Goal: Task Accomplishment & Management: Use online tool/utility

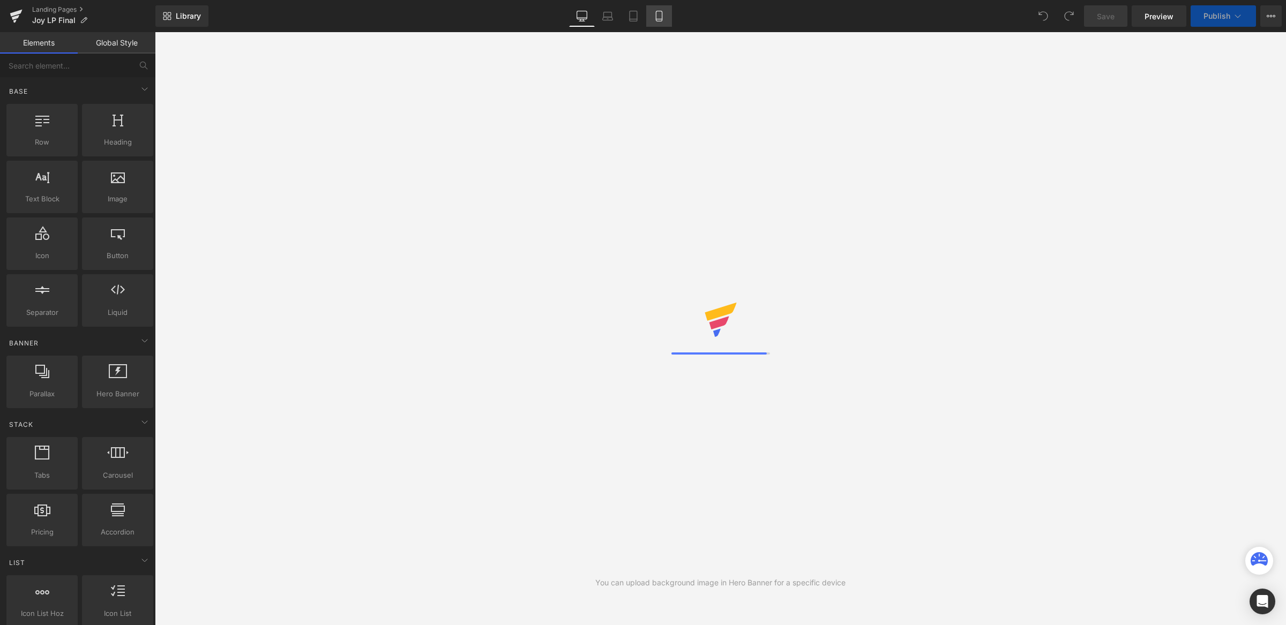
click at [653, 25] on link "Mobile" at bounding box center [659, 15] width 26 height 21
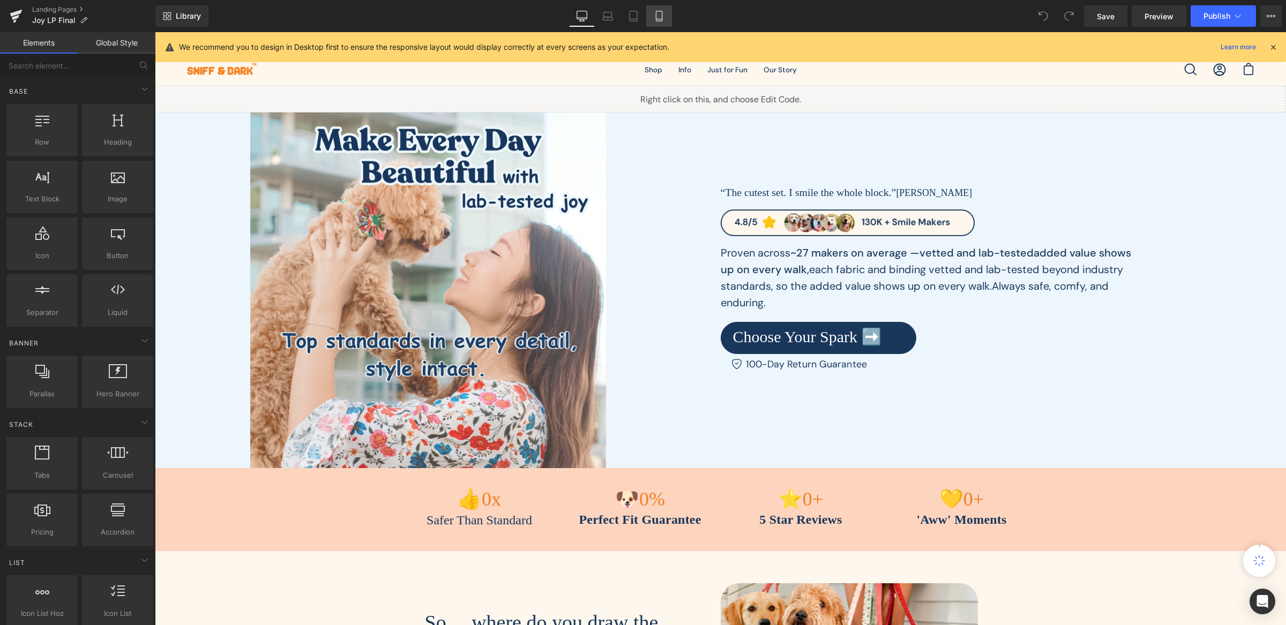
click at [656, 24] on link "Mobile" at bounding box center [659, 15] width 26 height 21
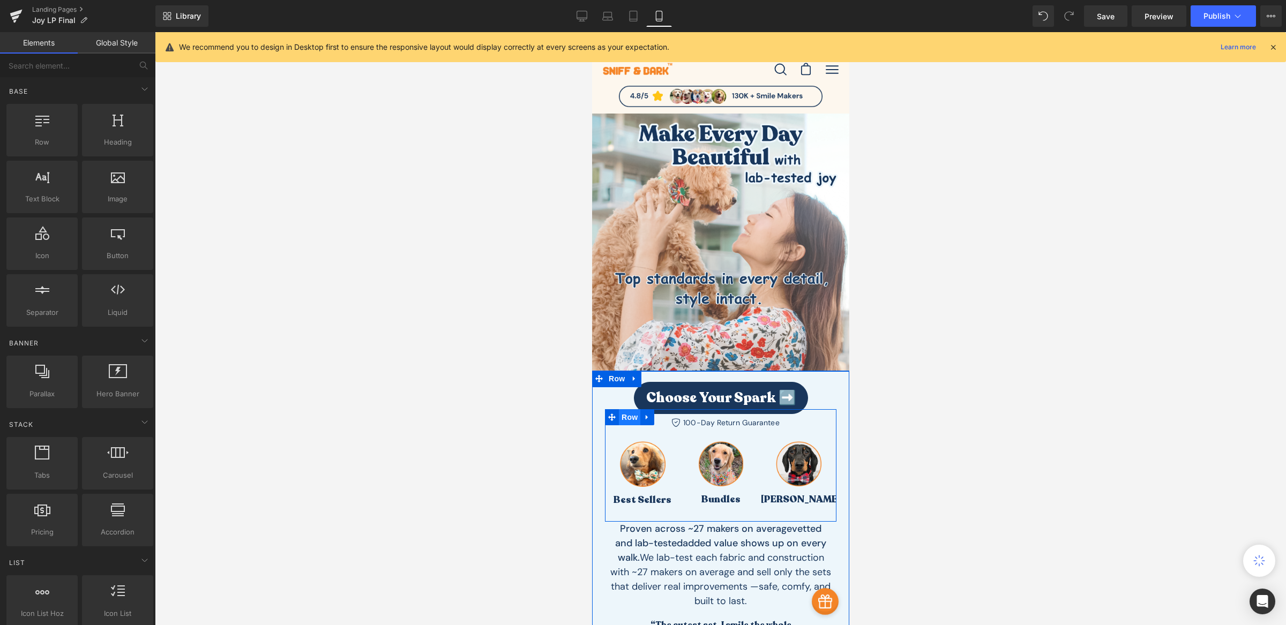
click at [622, 413] on span "Row" at bounding box center [628, 417] width 21 height 16
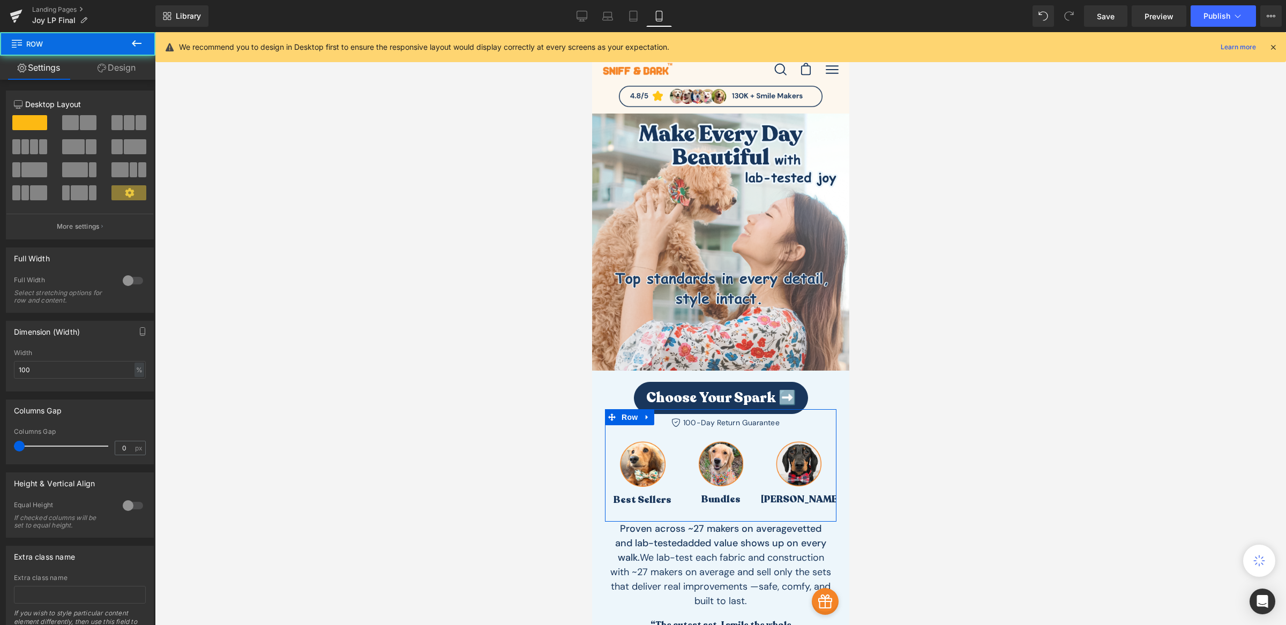
click at [111, 66] on link "Design" at bounding box center [117, 68] width 78 height 24
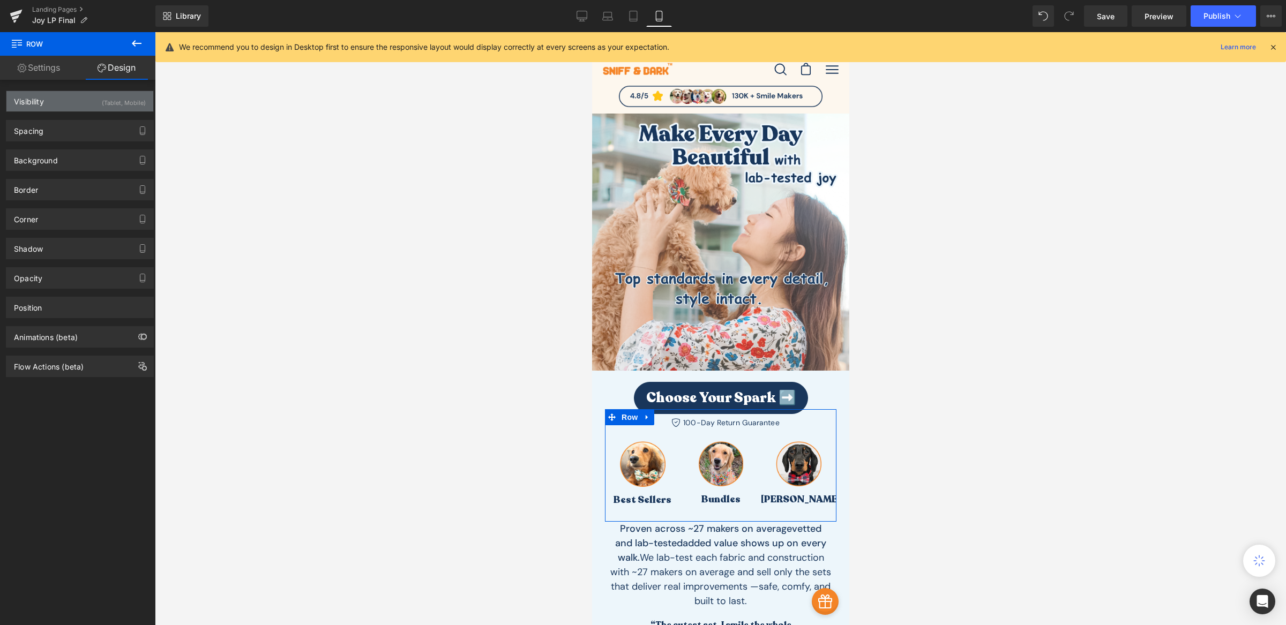
click at [39, 107] on div "Visibility (Tablet, Mobile)" at bounding box center [79, 101] width 147 height 20
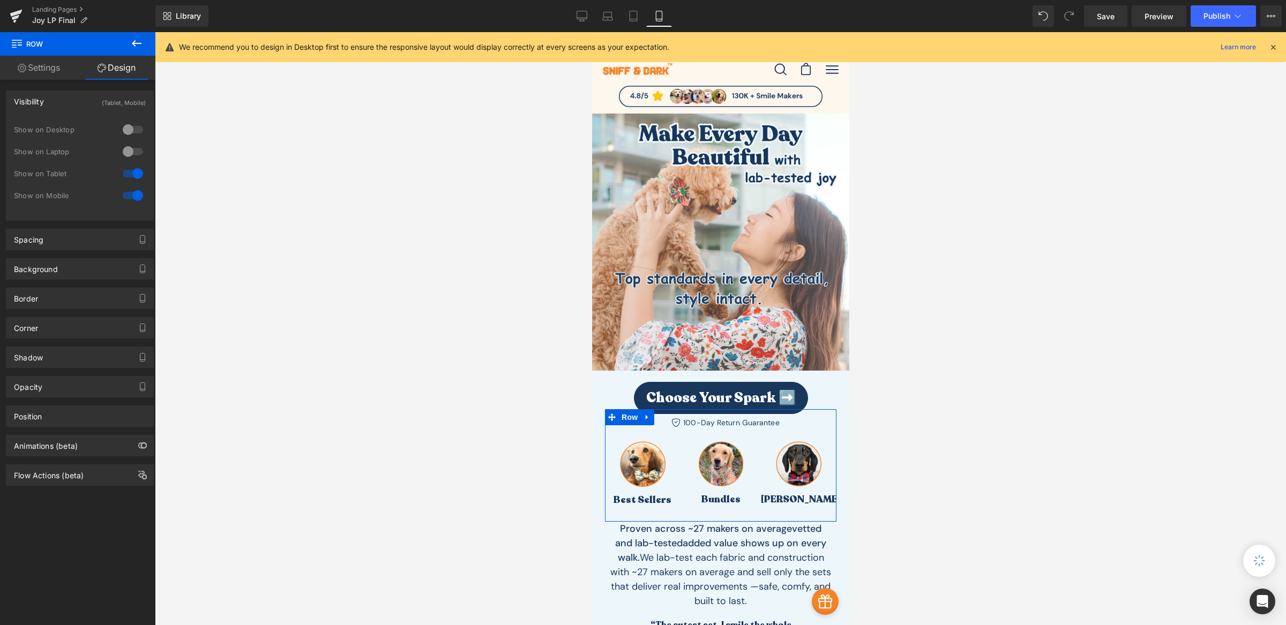
click at [136, 129] on div at bounding box center [133, 129] width 26 height 17
click at [133, 151] on div at bounding box center [133, 151] width 26 height 17
click at [580, 21] on icon at bounding box center [581, 21] width 5 height 0
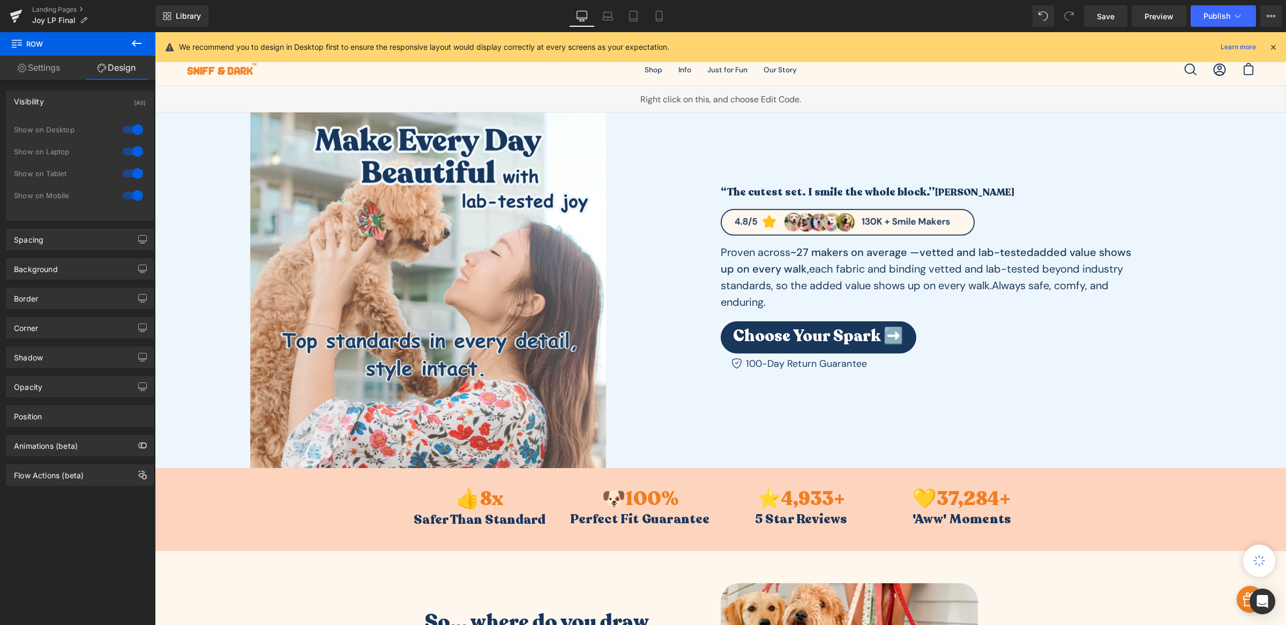
scroll to position [363, 0]
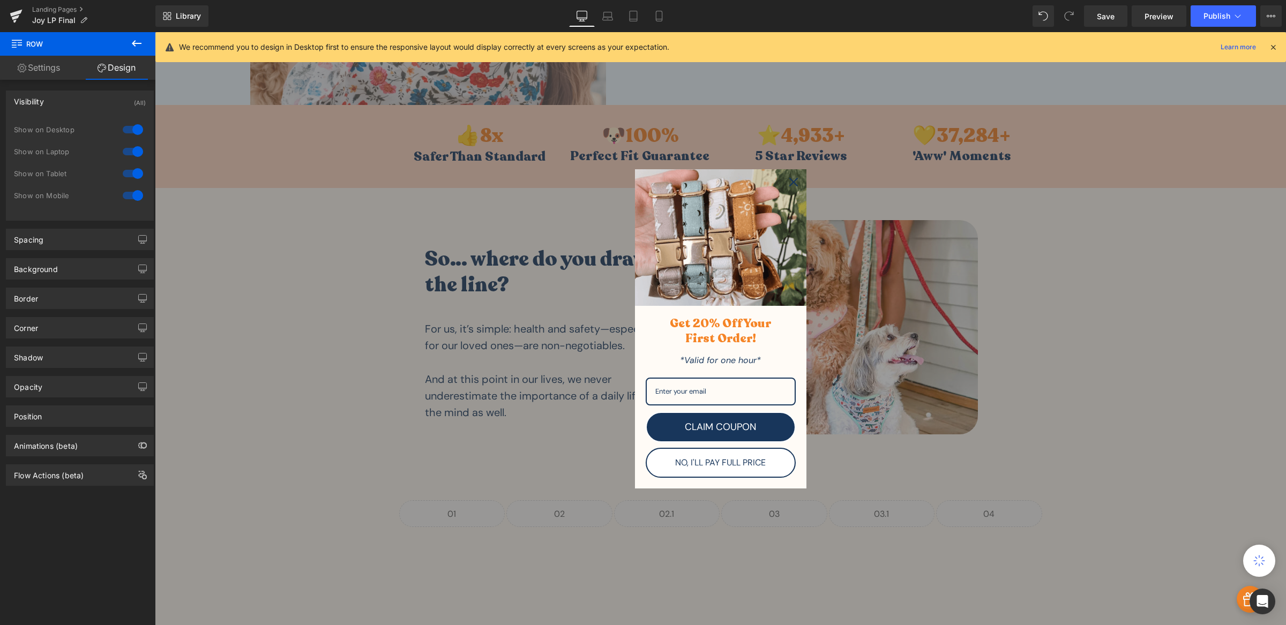
click at [789, 181] on icon "close icon" at bounding box center [793, 182] width 9 height 9
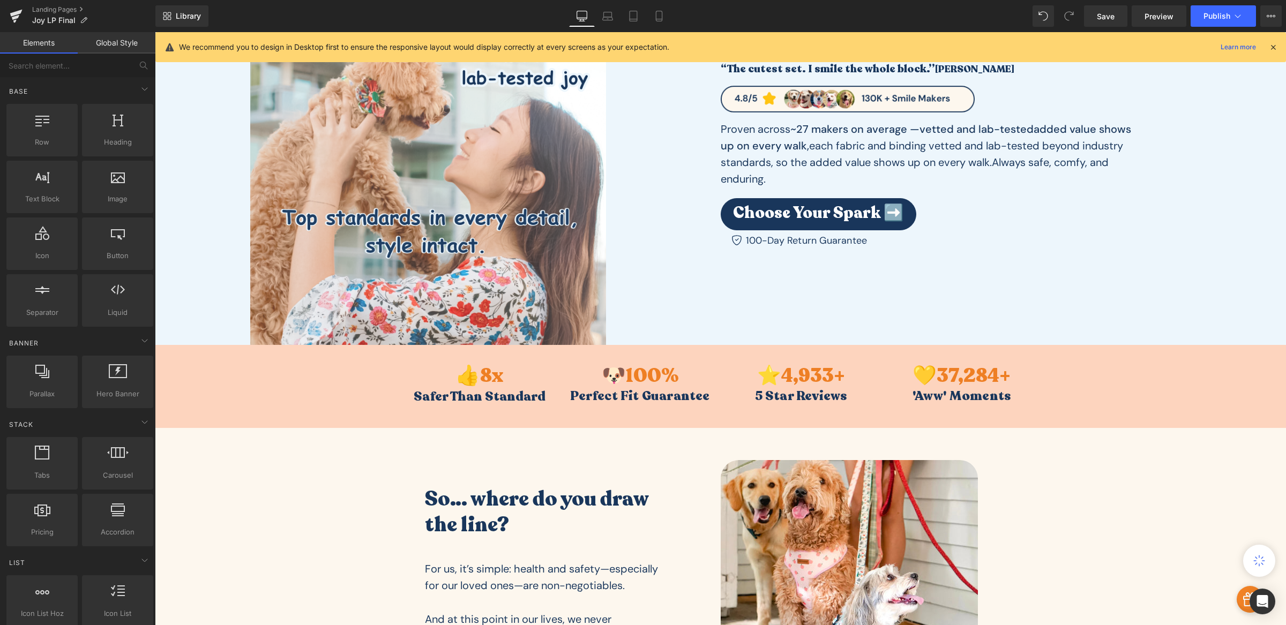
scroll to position [0, 0]
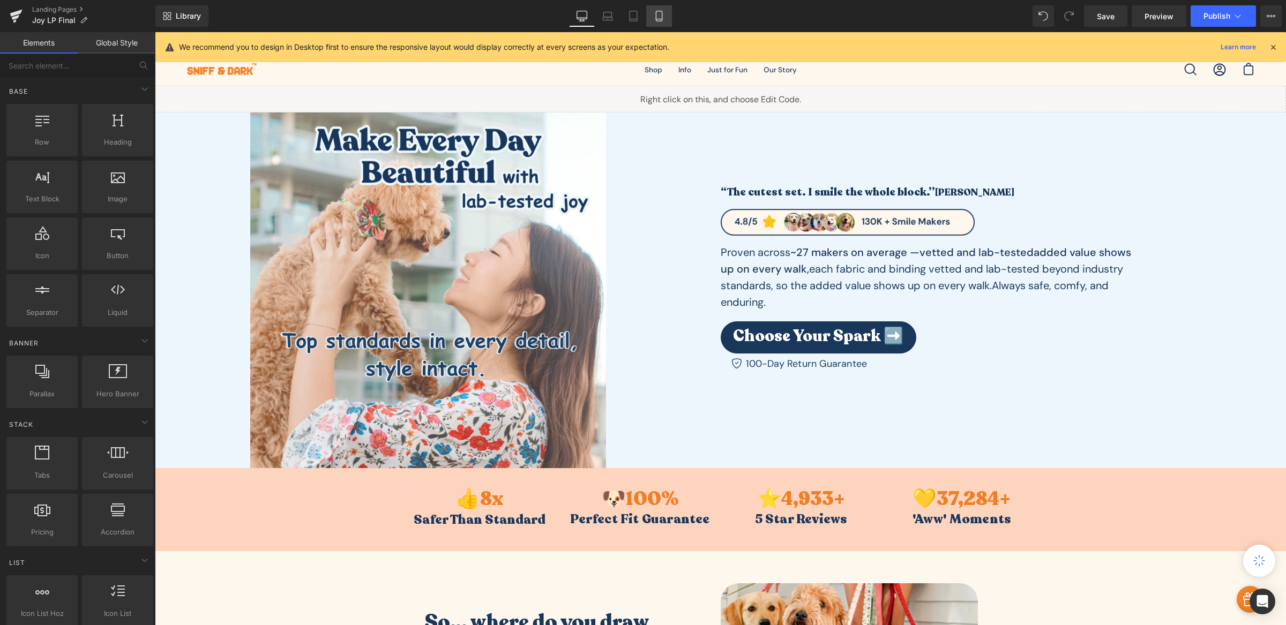
click at [661, 16] on icon at bounding box center [659, 16] width 6 height 10
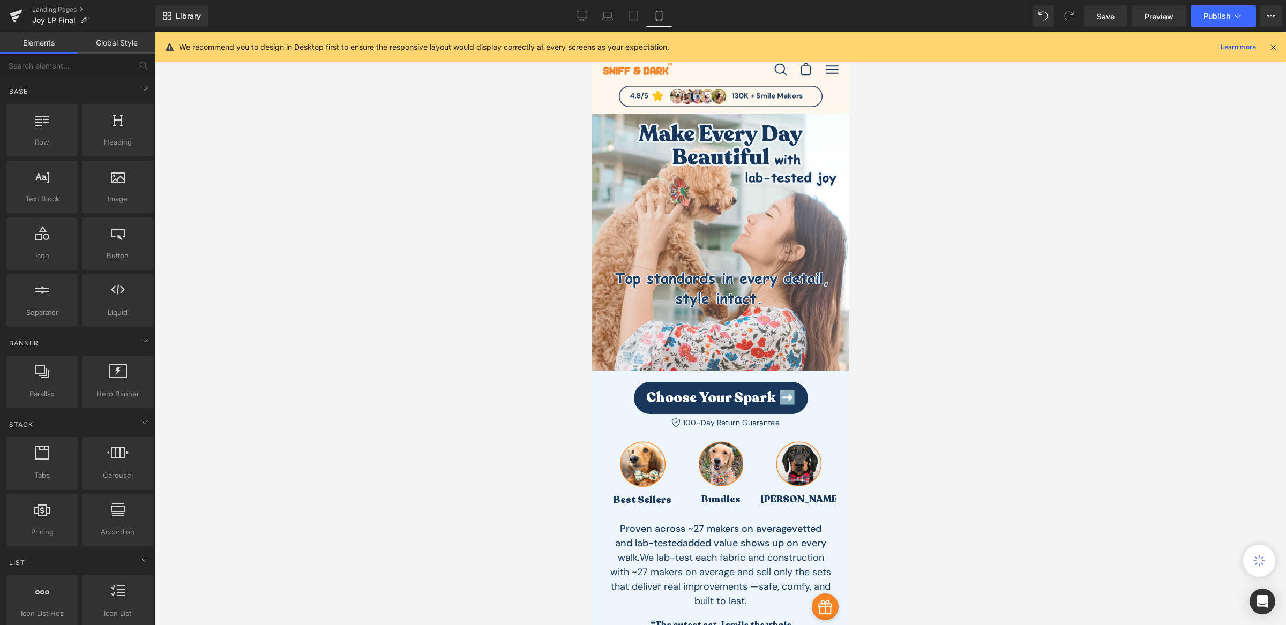
scroll to position [54, 0]
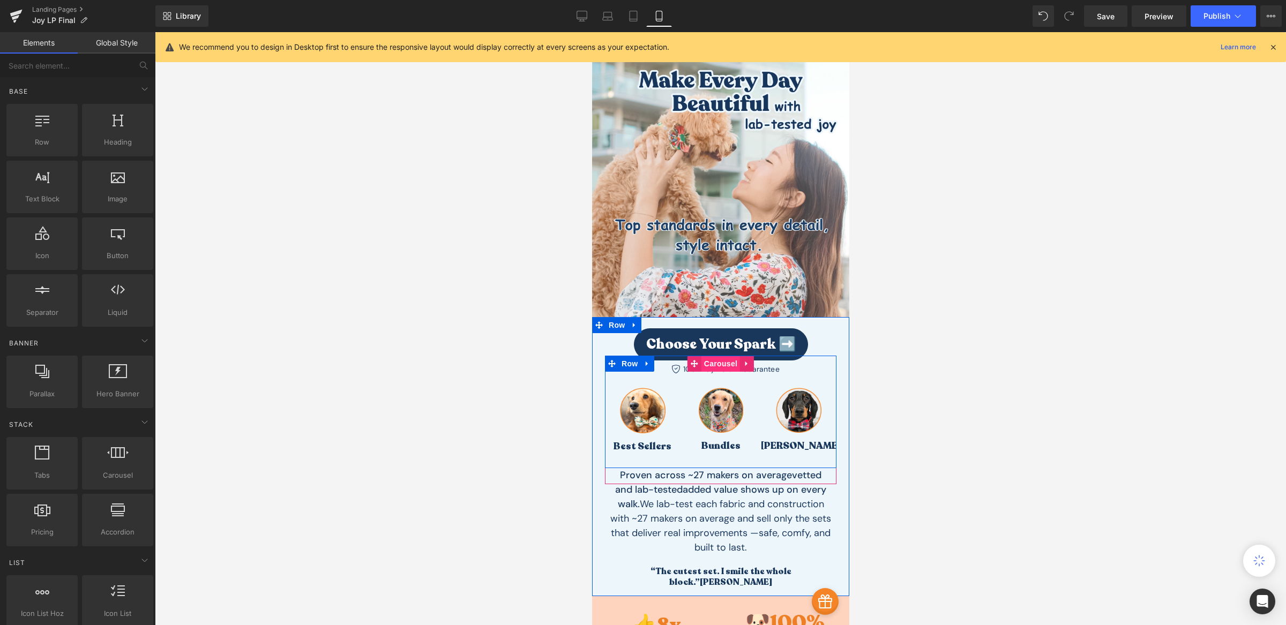
click at [714, 364] on span "Carousel" at bounding box center [720, 364] width 39 height 16
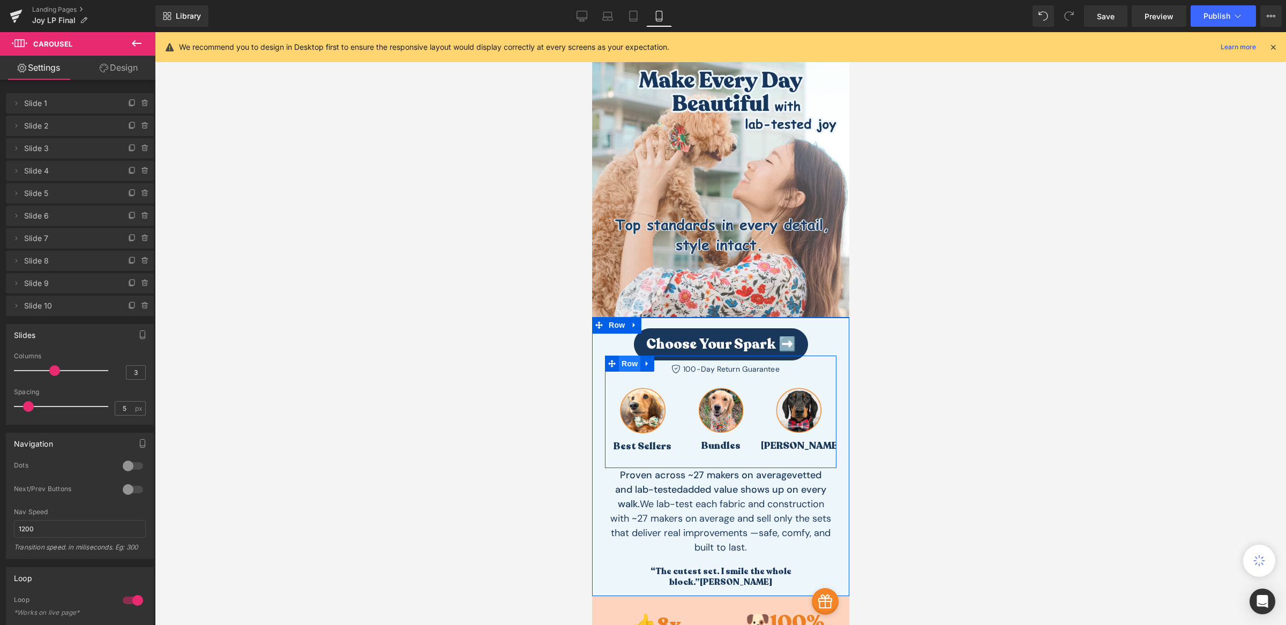
click at [627, 366] on span "Row" at bounding box center [628, 364] width 21 height 16
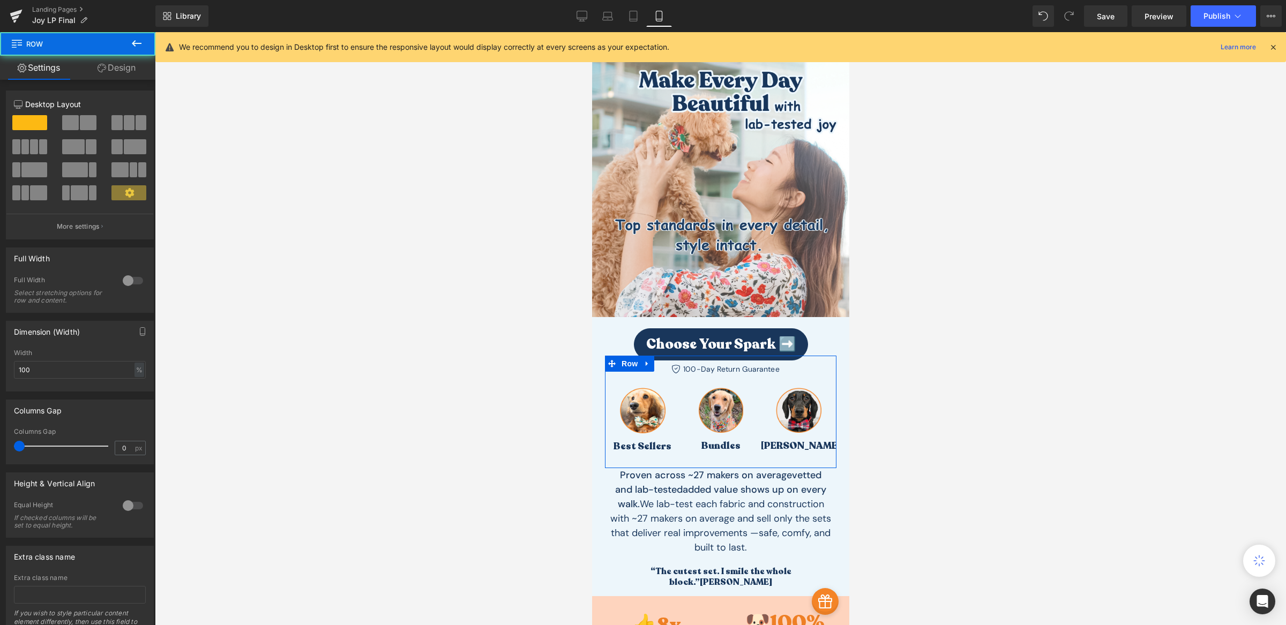
click at [142, 76] on link "Design" at bounding box center [117, 68] width 78 height 24
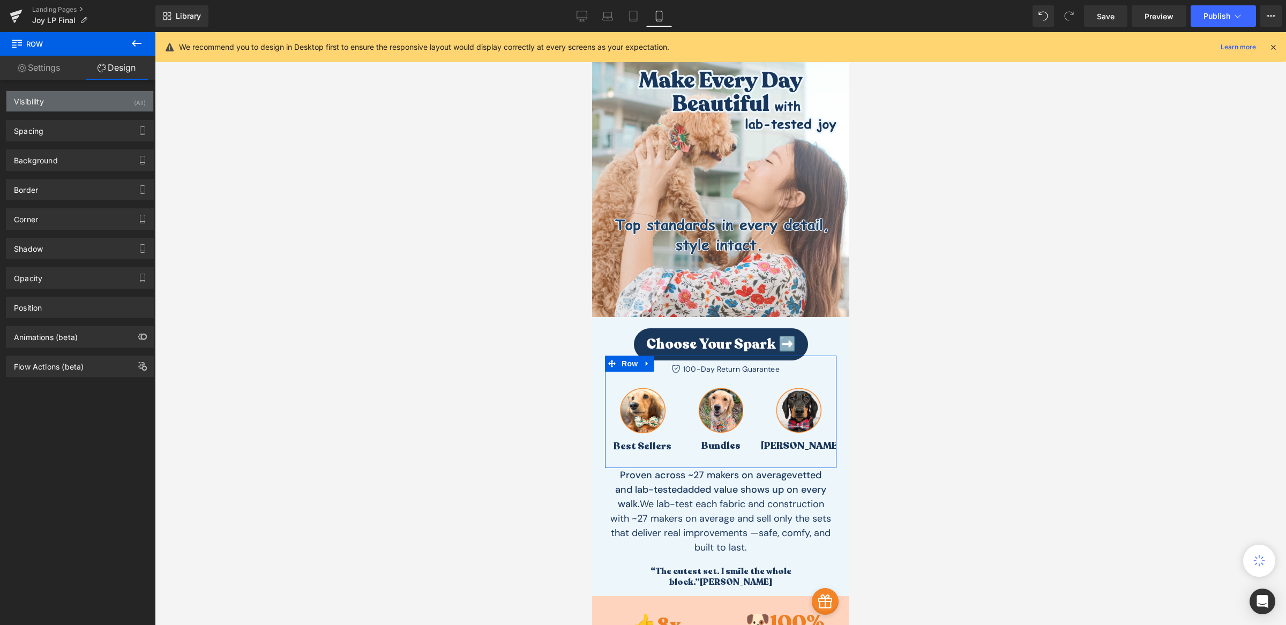
click at [76, 107] on div "Visibility (All)" at bounding box center [79, 101] width 147 height 20
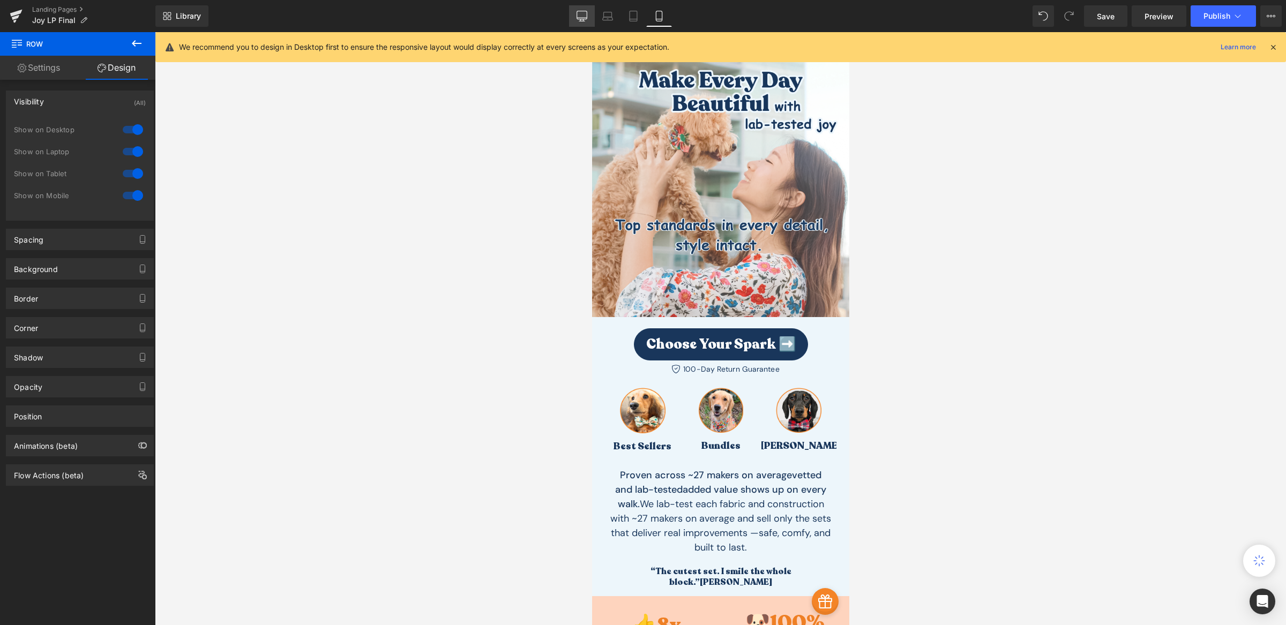
click at [578, 17] on icon at bounding box center [582, 15] width 10 height 8
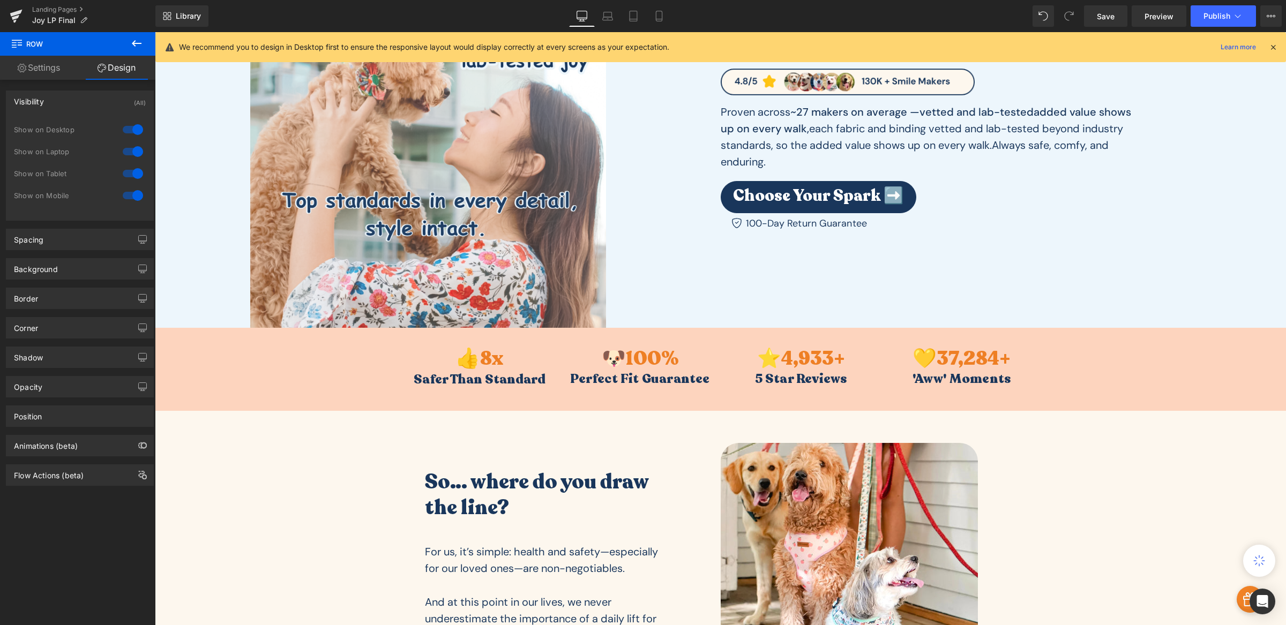
scroll to position [0, 0]
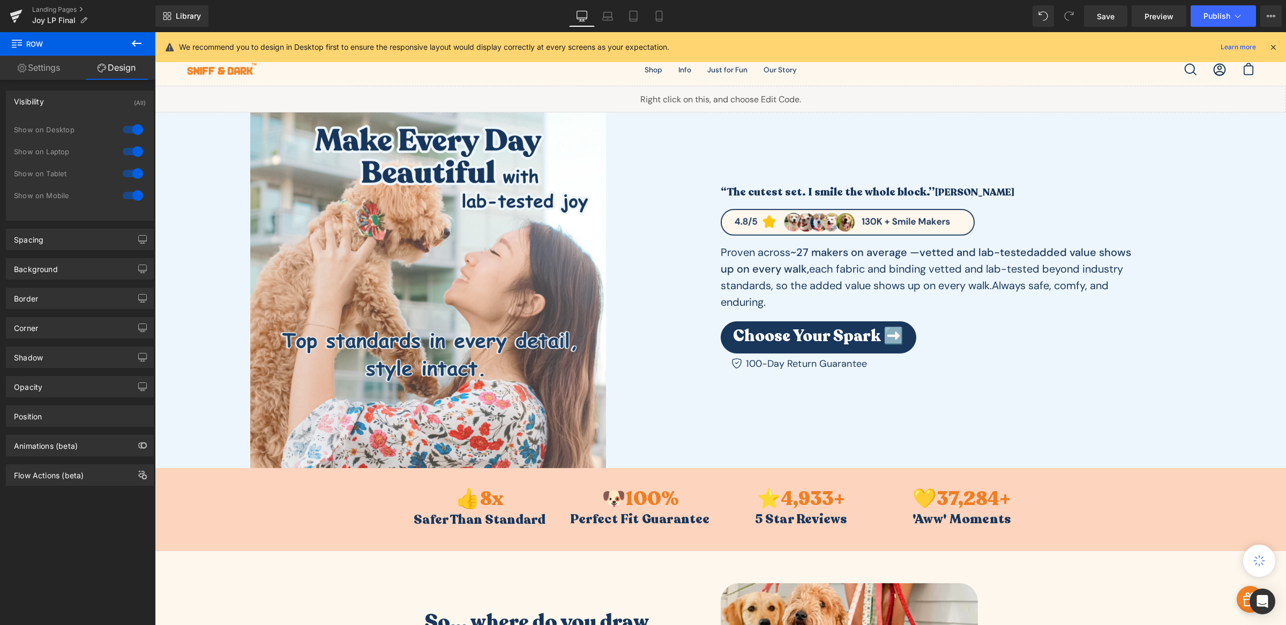
click at [52, 74] on link "Settings" at bounding box center [39, 68] width 78 height 24
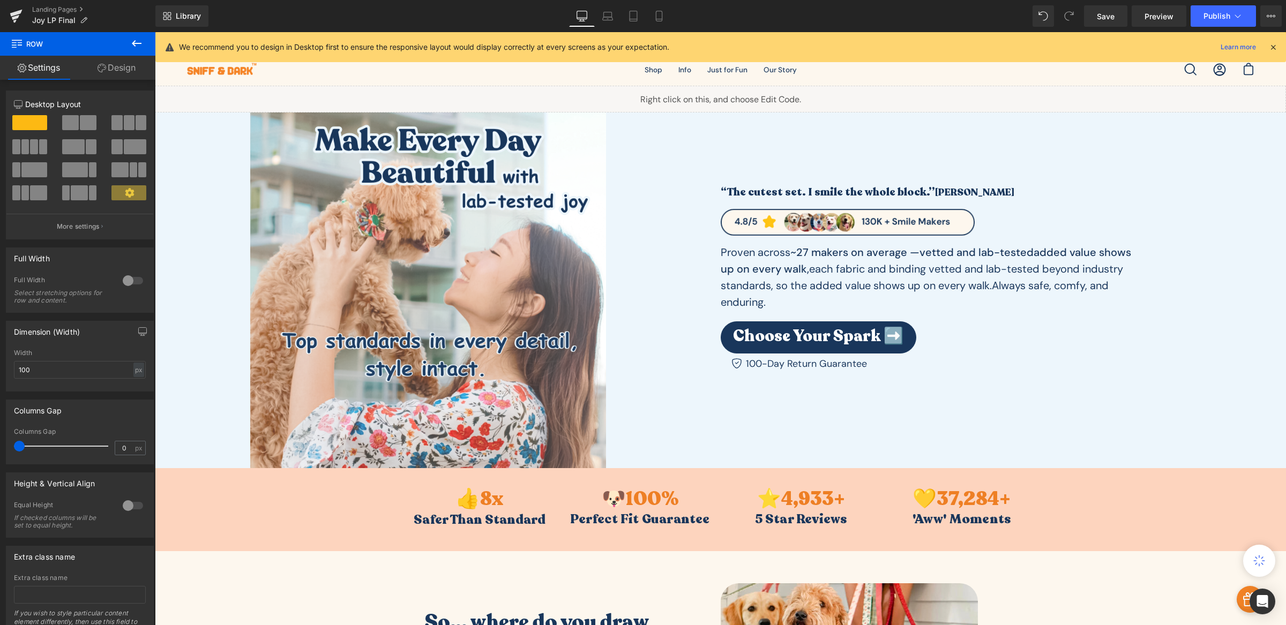
click at [127, 75] on link "Design" at bounding box center [117, 68] width 78 height 24
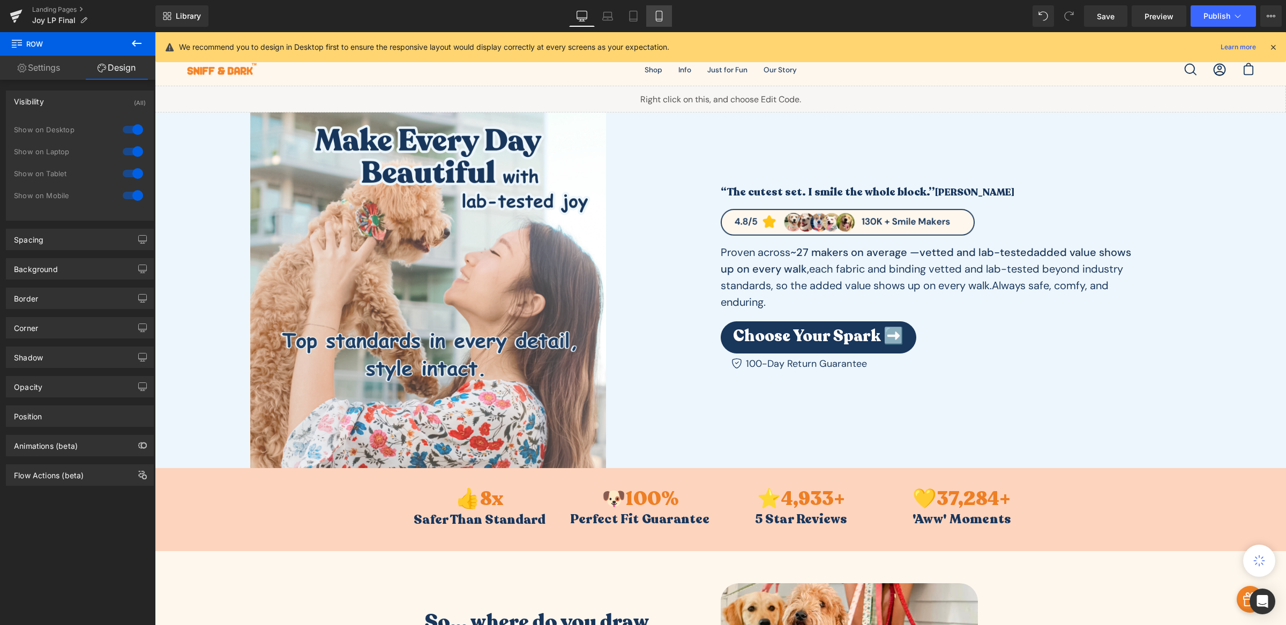
click at [650, 22] on link "Mobile" at bounding box center [659, 15] width 26 height 21
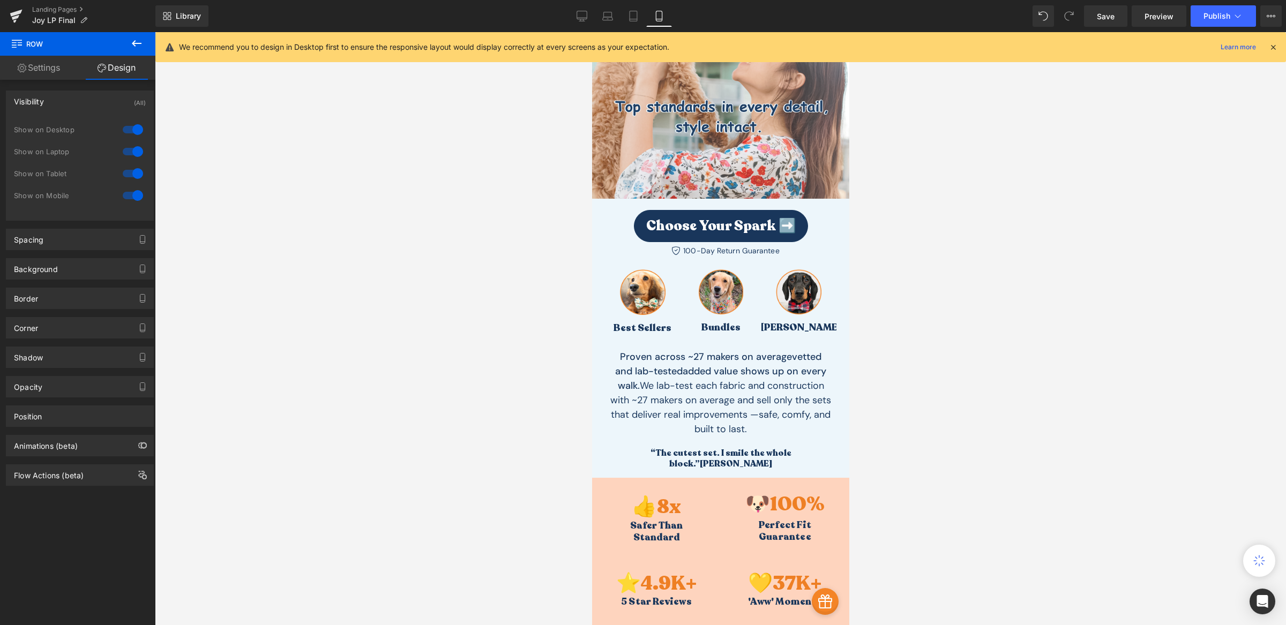
scroll to position [177, 0]
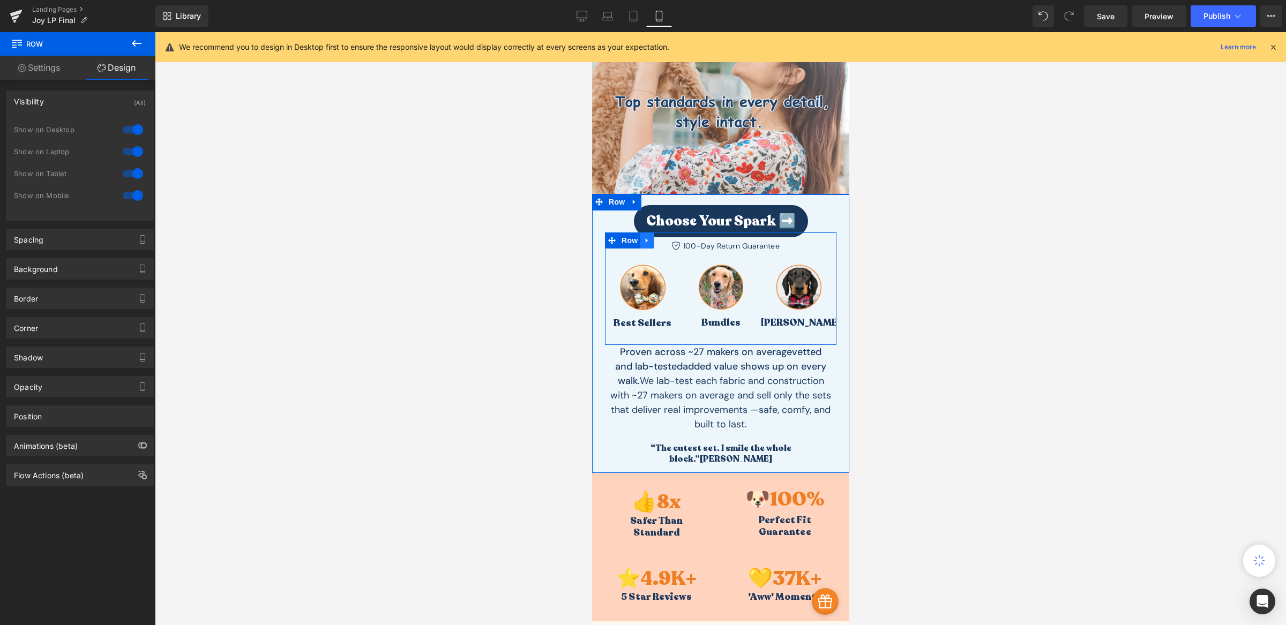
click at [643, 242] on icon at bounding box center [646, 240] width 7 height 8
click at [659, 241] on icon at bounding box center [660, 240] width 7 height 7
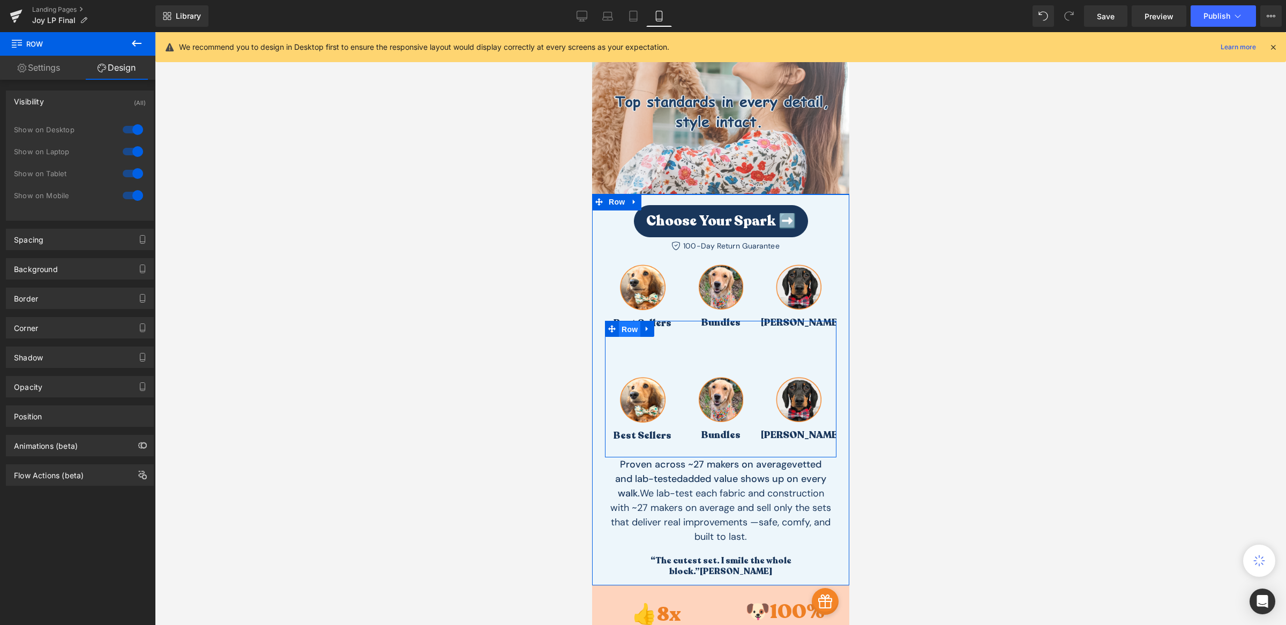
click at [625, 325] on span "Row" at bounding box center [628, 329] width 21 height 16
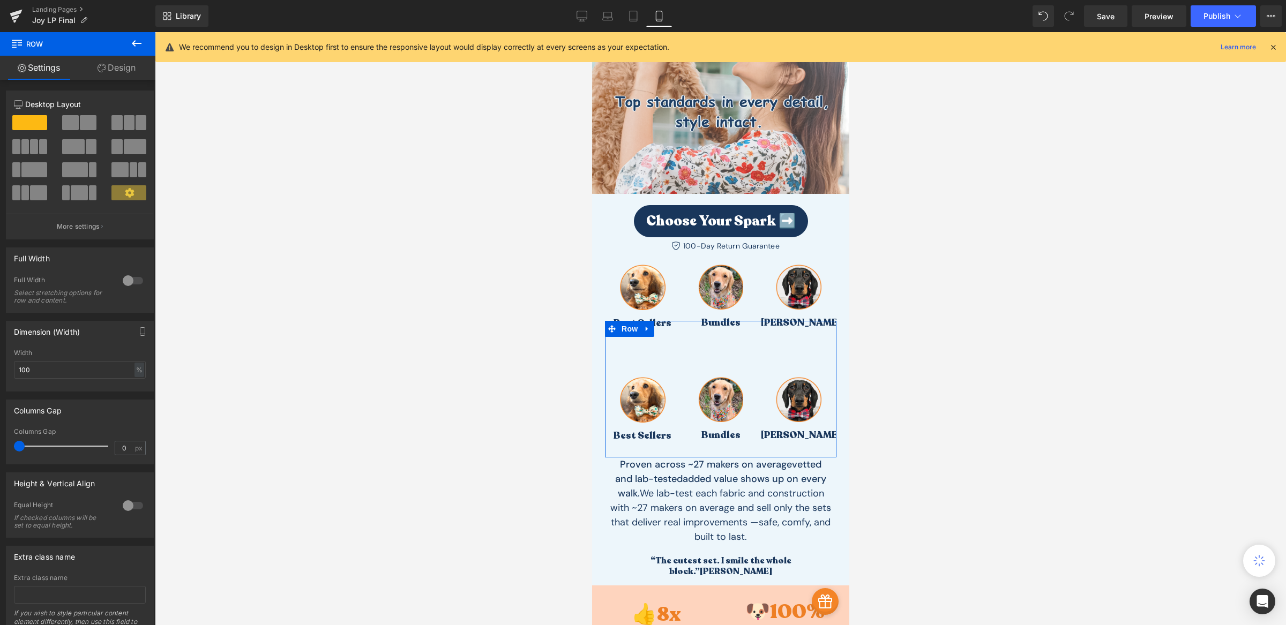
click at [129, 73] on link "Design" at bounding box center [117, 68] width 78 height 24
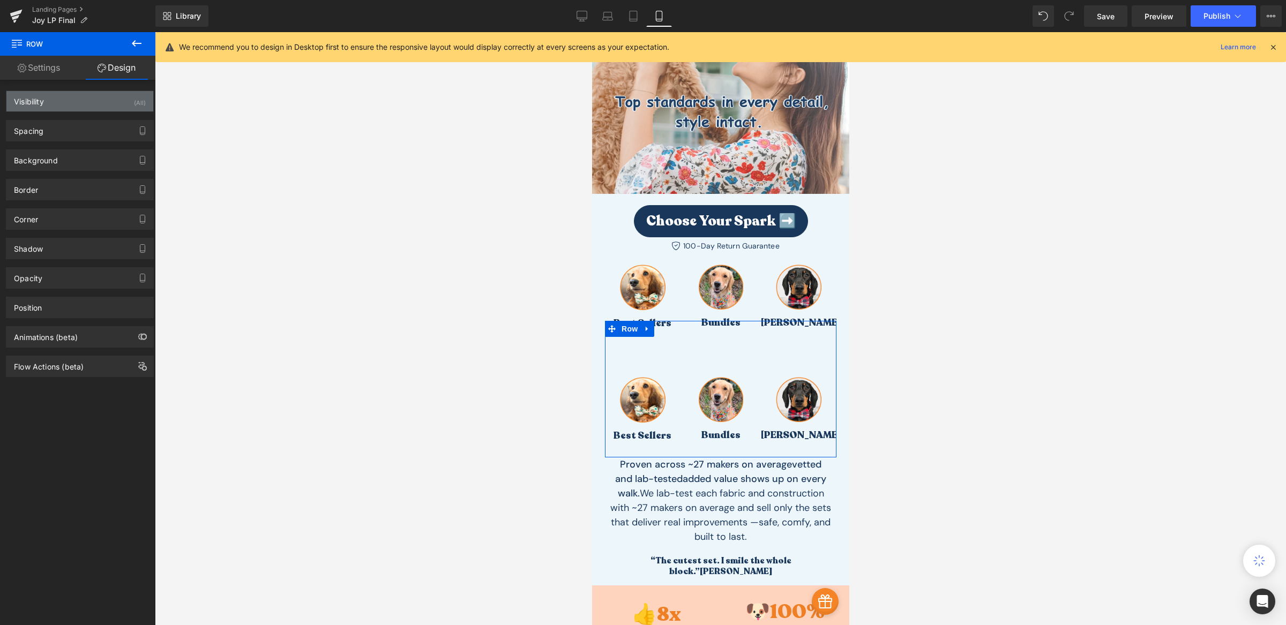
click at [52, 104] on div "Visibility (All)" at bounding box center [79, 101] width 147 height 20
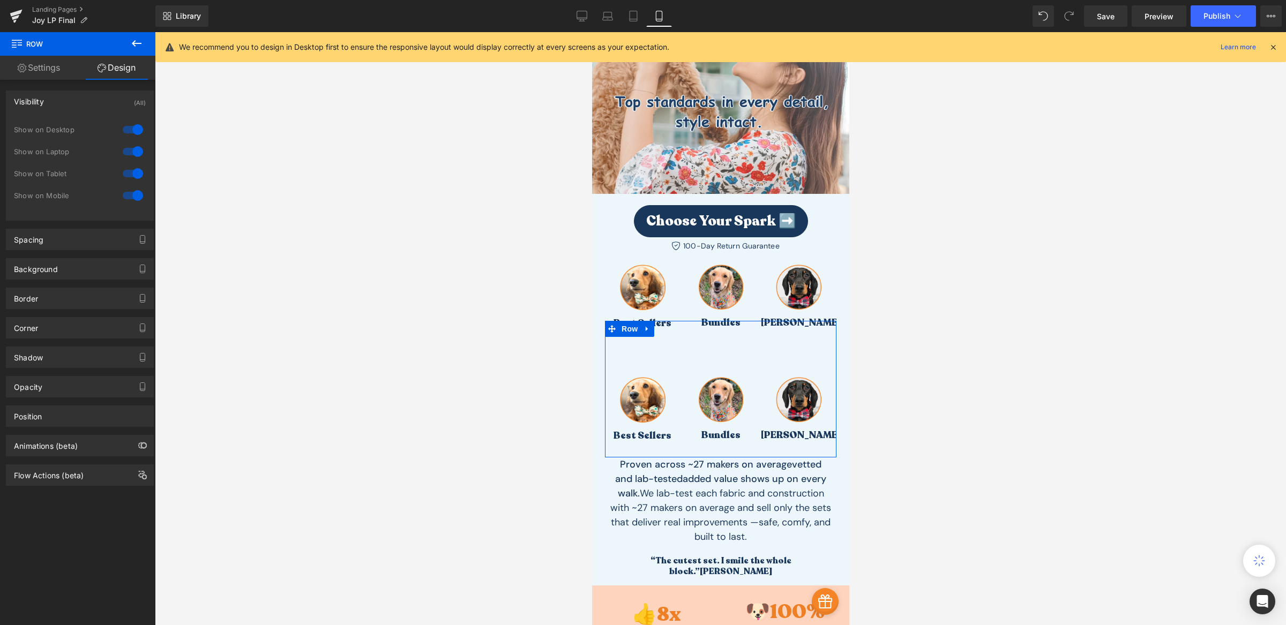
click at [129, 194] on div at bounding box center [133, 195] width 26 height 17
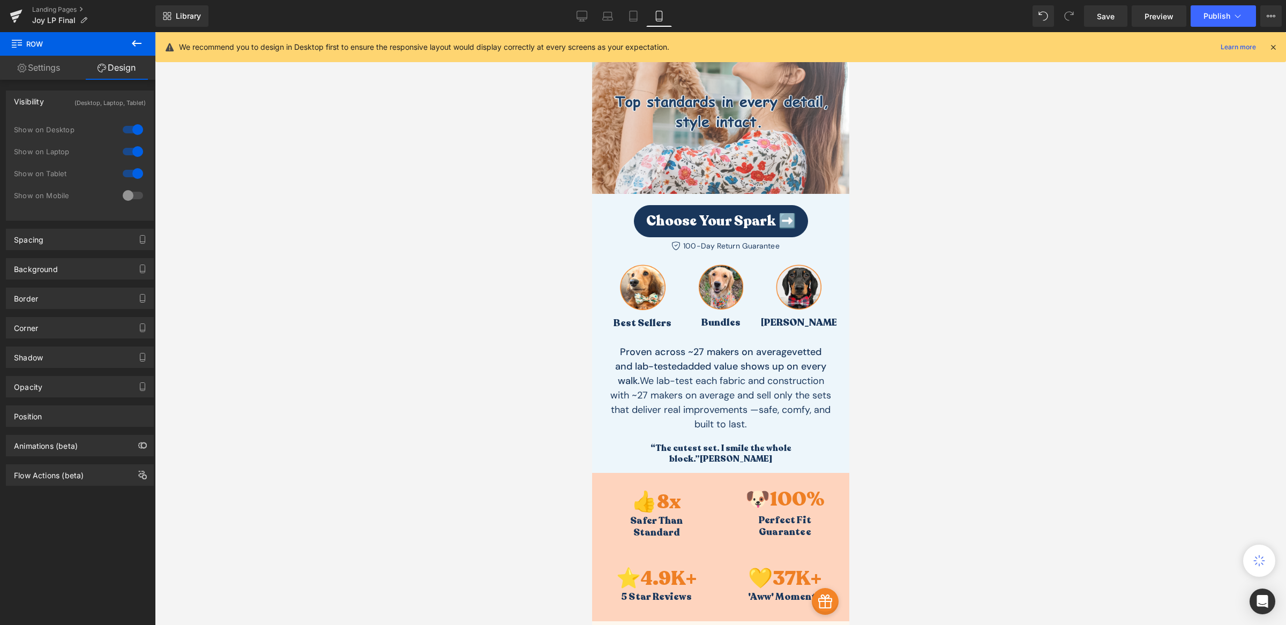
click at [133, 174] on div at bounding box center [133, 173] width 26 height 17
click at [578, 19] on icon at bounding box center [581, 16] width 11 height 11
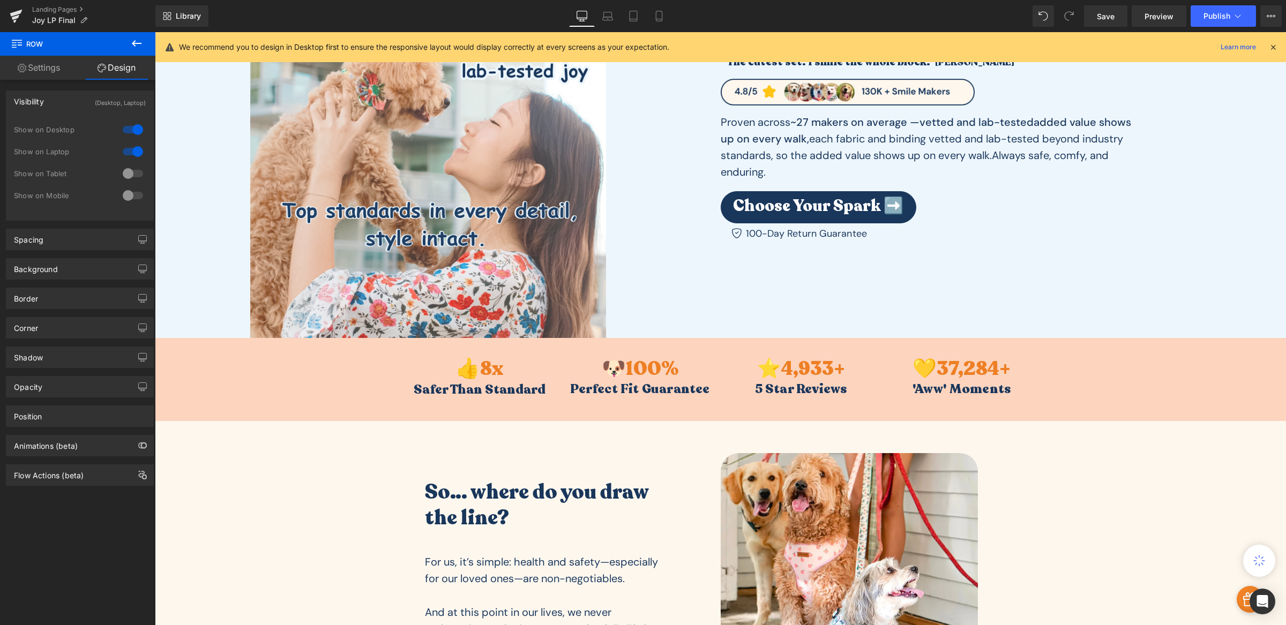
scroll to position [0, 0]
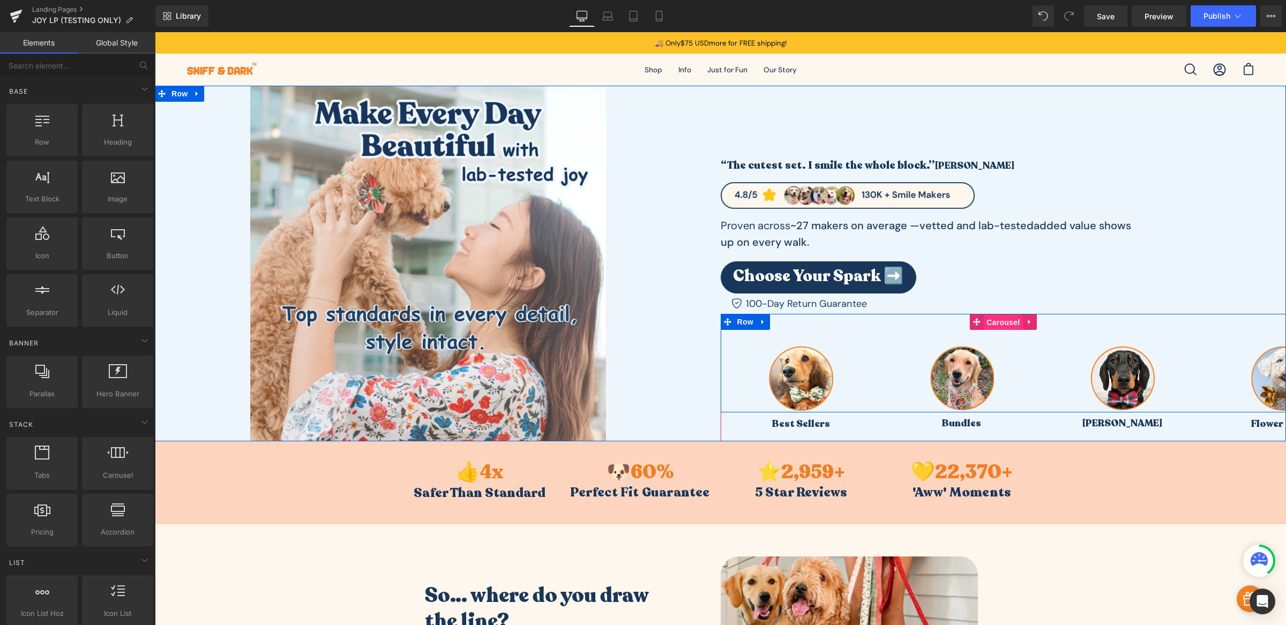
click at [1009, 326] on span "Carousel" at bounding box center [1002, 322] width 39 height 16
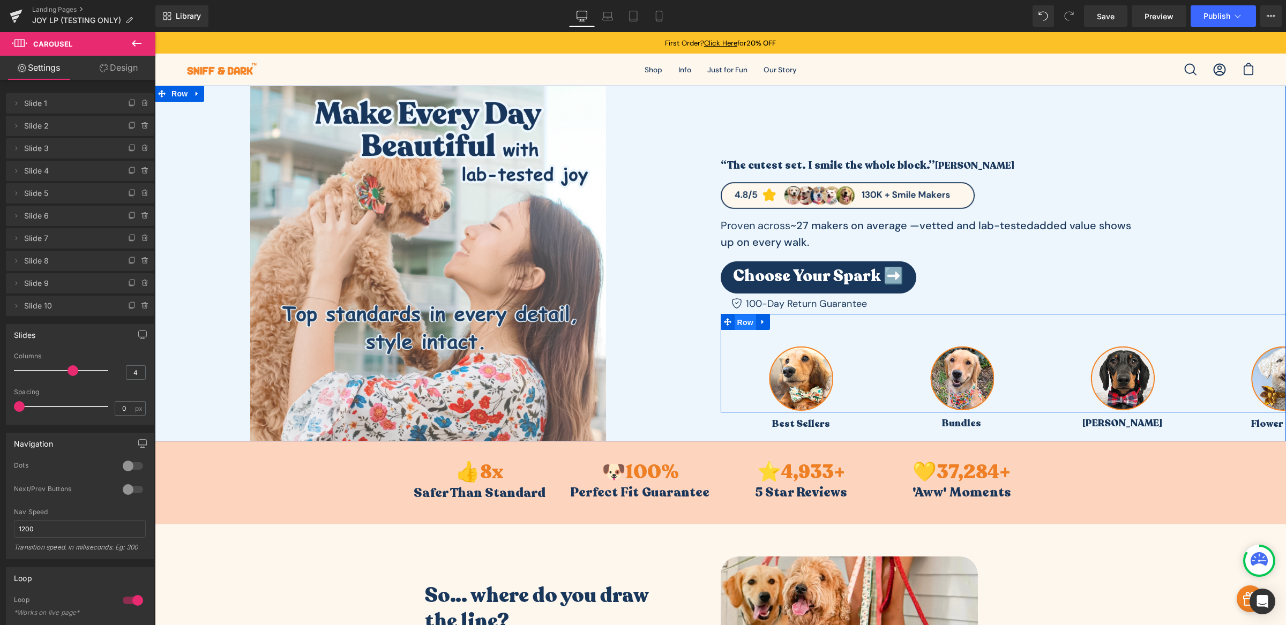
click at [737, 323] on span "Row" at bounding box center [744, 322] width 21 height 16
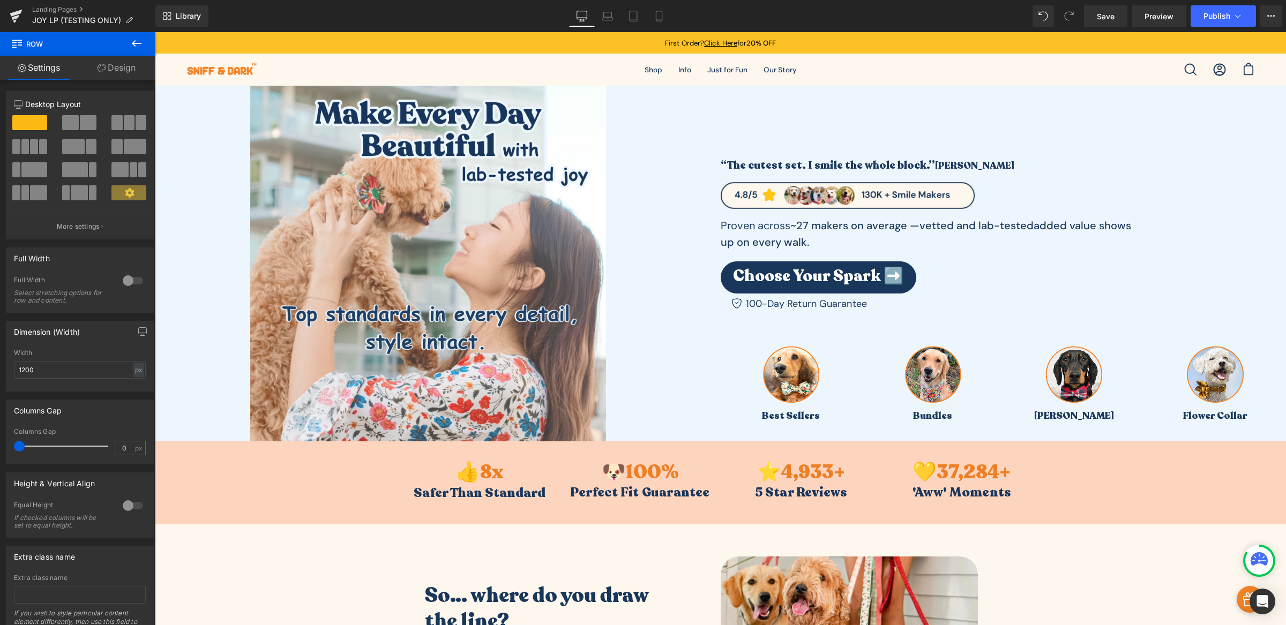
drag, startPoint x: 21, startPoint y: 449, endPoint x: -36, endPoint y: 446, distance: 57.9
click at [0, 446] on html "Row You are previewing how the will restyle your page. You can not edit Element…" at bounding box center [643, 312] width 1286 height 625
click at [65, 372] on input "1200" at bounding box center [80, 370] width 132 height 18
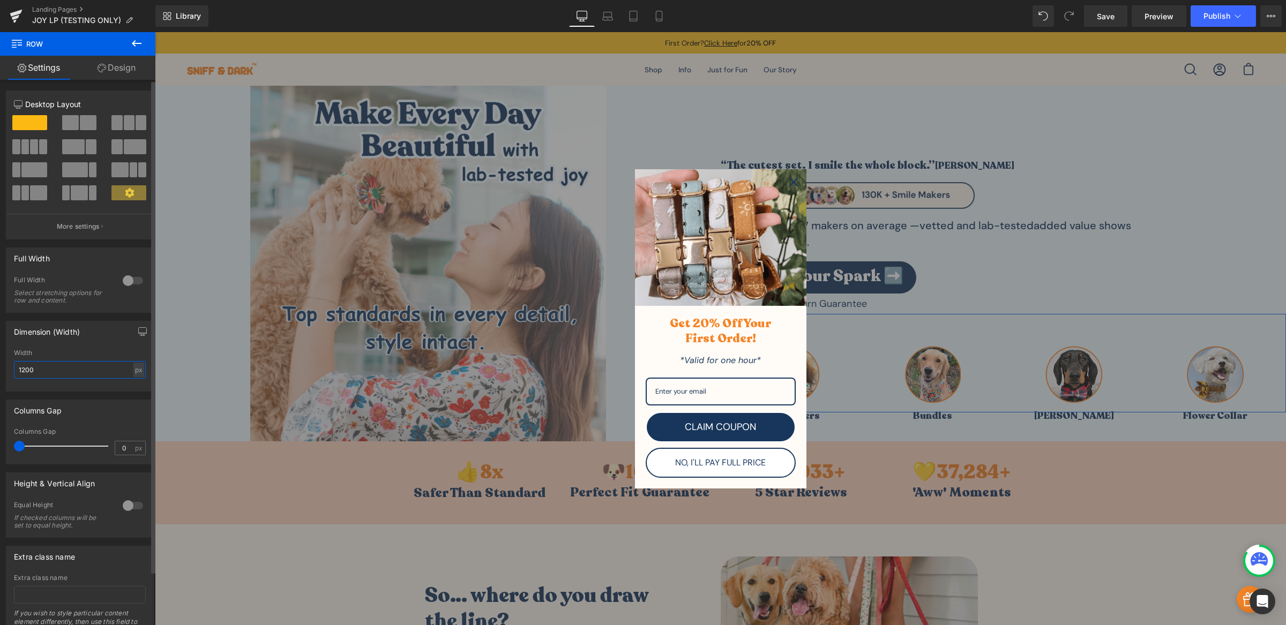
click at [65, 372] on input "1200" at bounding box center [80, 370] width 132 height 18
click at [785, 185] on div "Close" at bounding box center [793, 182] width 17 height 17
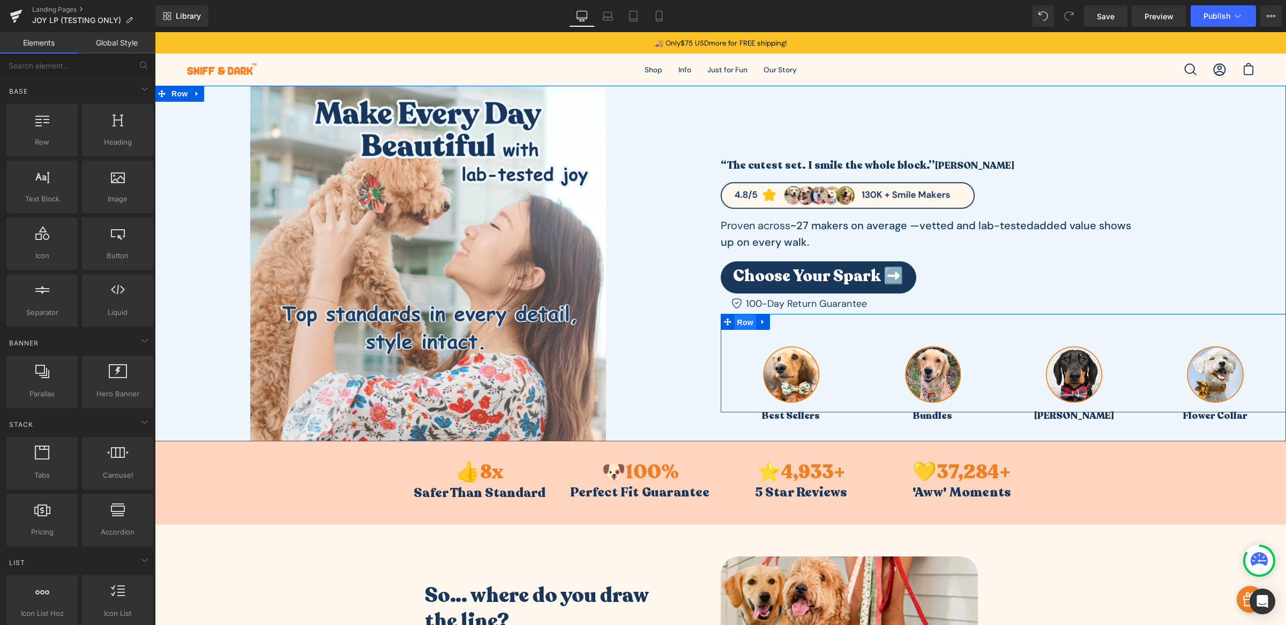
click at [747, 323] on span "Row" at bounding box center [744, 322] width 21 height 16
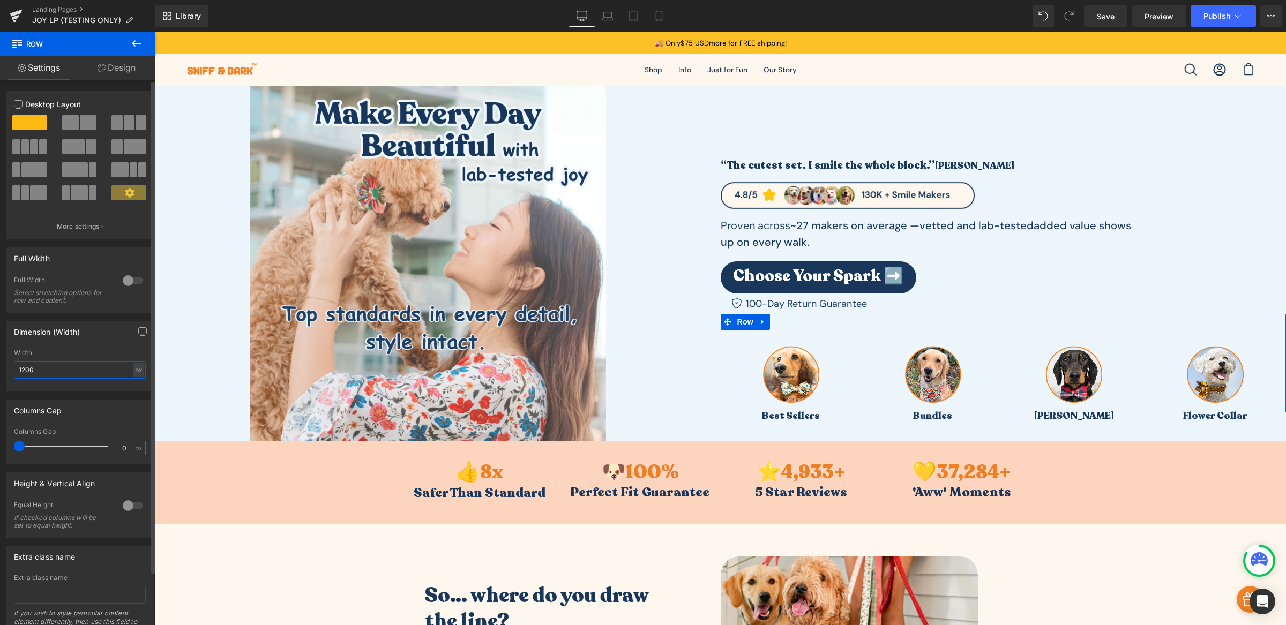
click at [61, 370] on input "1200" at bounding box center [80, 370] width 132 height 18
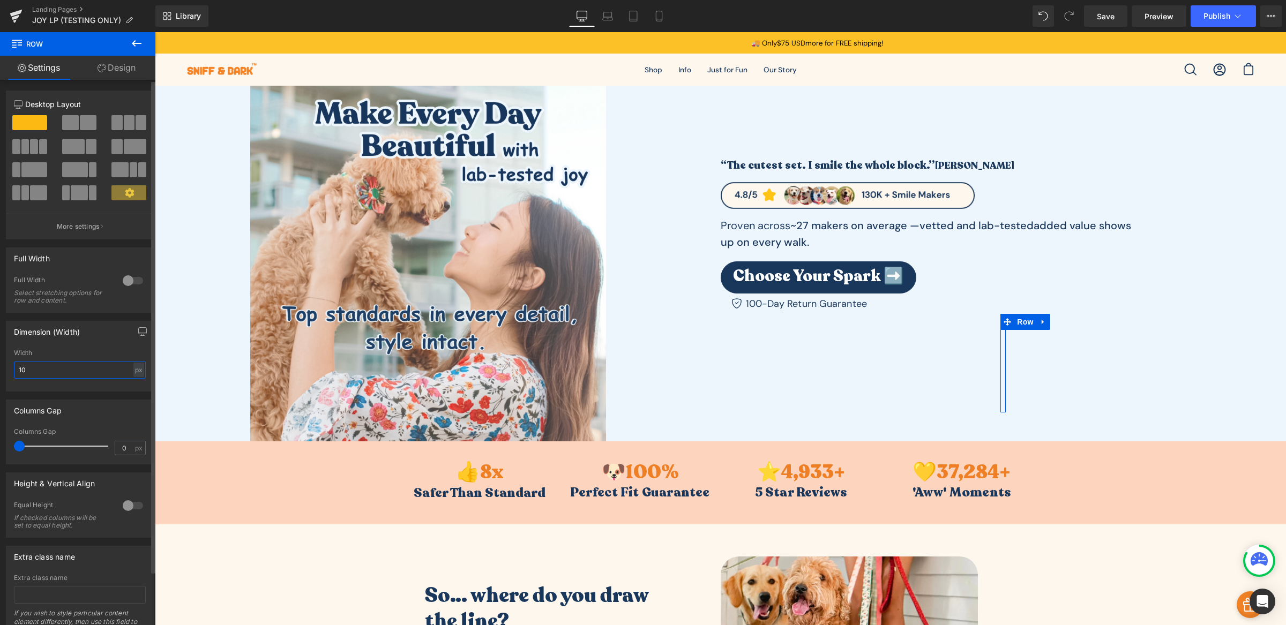
type input "1"
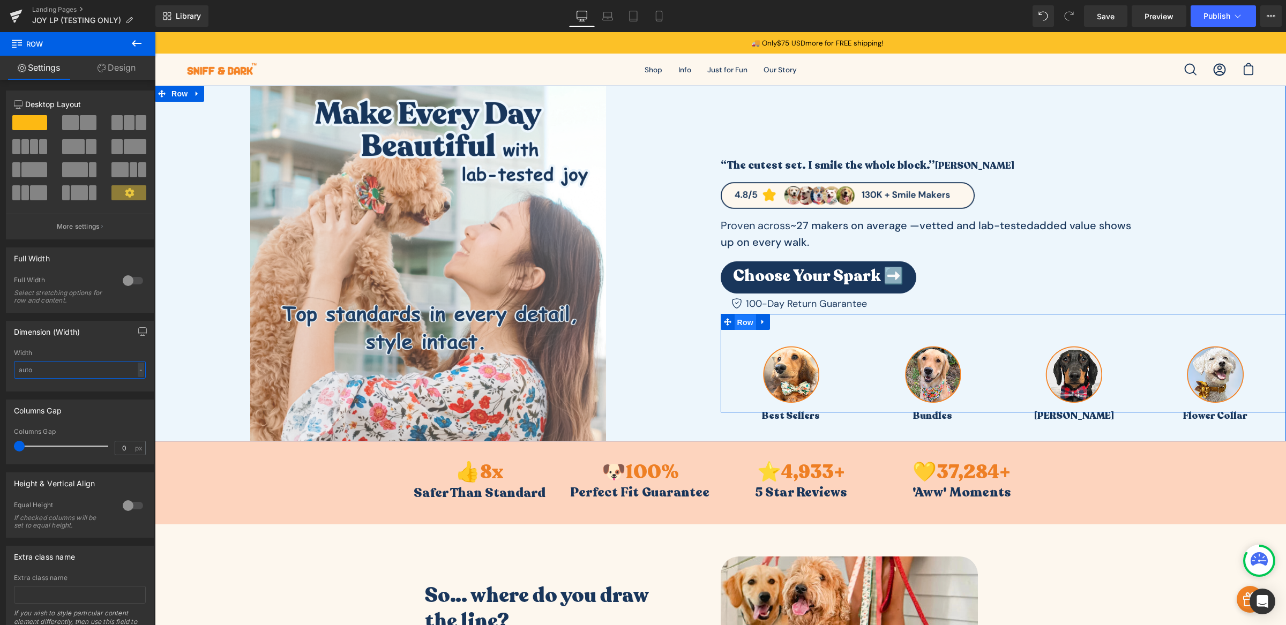
click at [739, 327] on span "Row" at bounding box center [744, 322] width 21 height 16
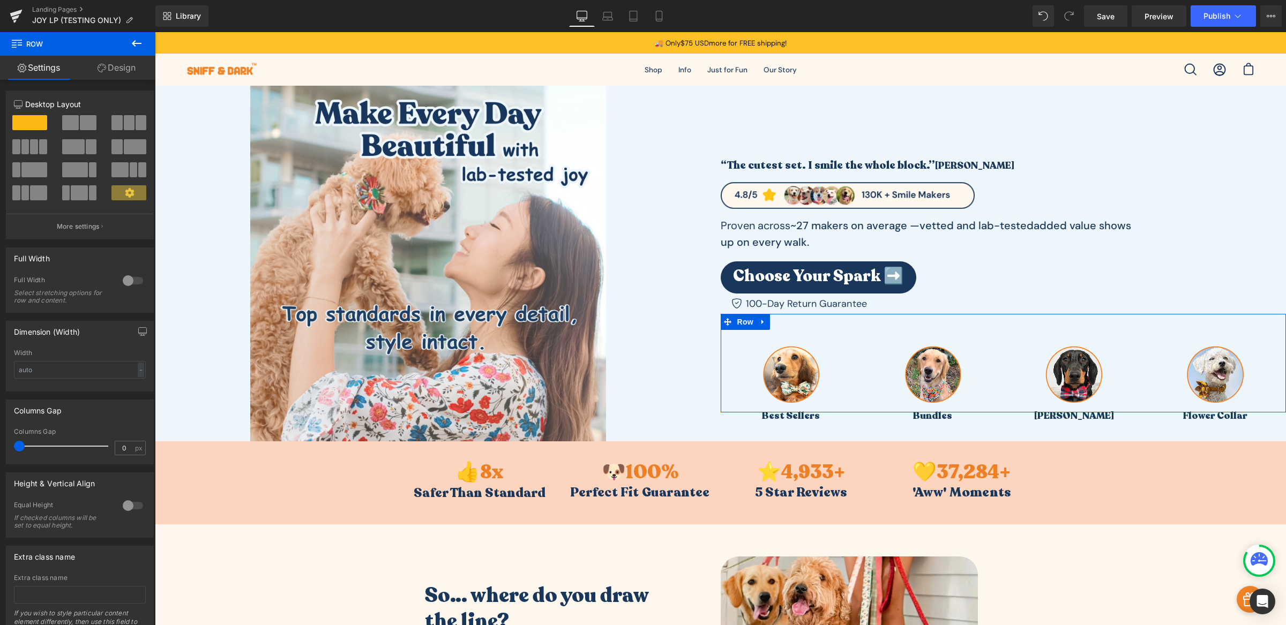
click at [119, 68] on link "Design" at bounding box center [117, 68] width 78 height 24
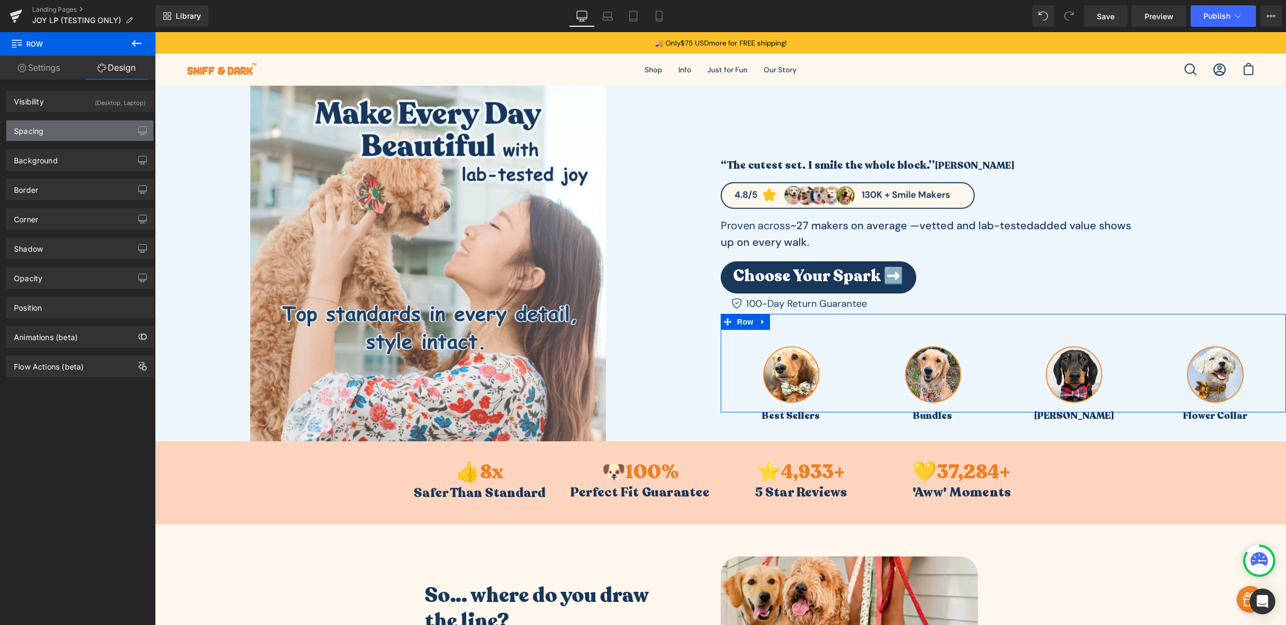
click at [84, 129] on div "Spacing" at bounding box center [79, 131] width 147 height 20
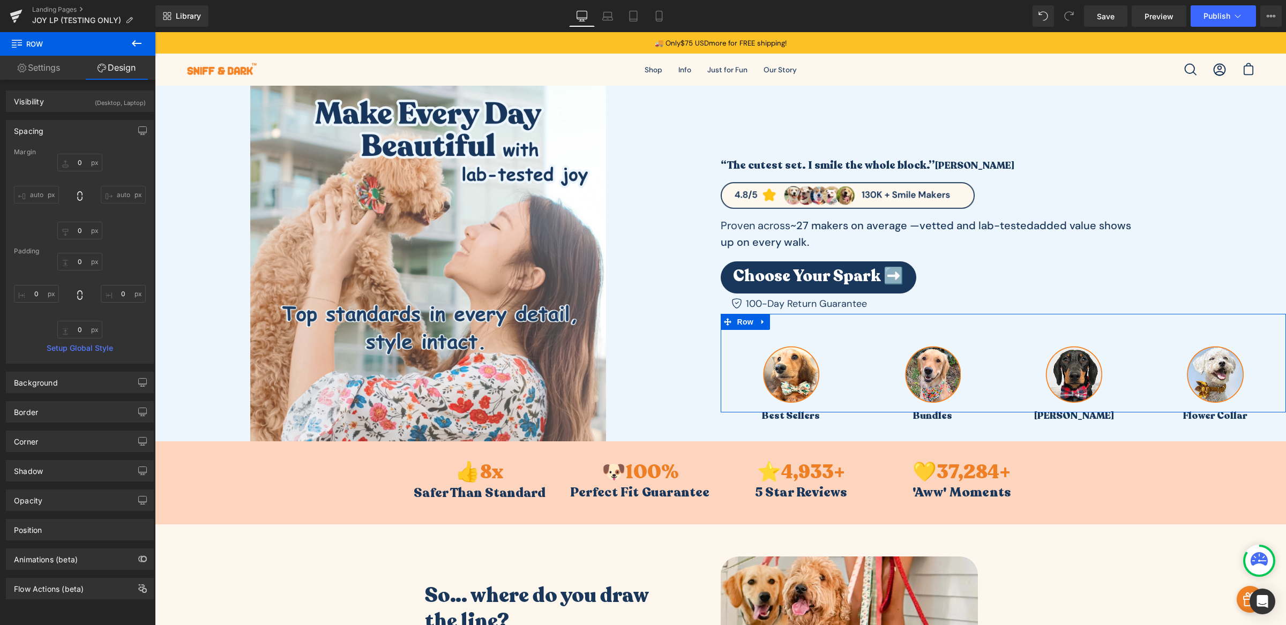
click at [120, 193] on input "auto" at bounding box center [123, 195] width 45 height 18
click at [1164, 17] on span "Preview" at bounding box center [1158, 16] width 29 height 11
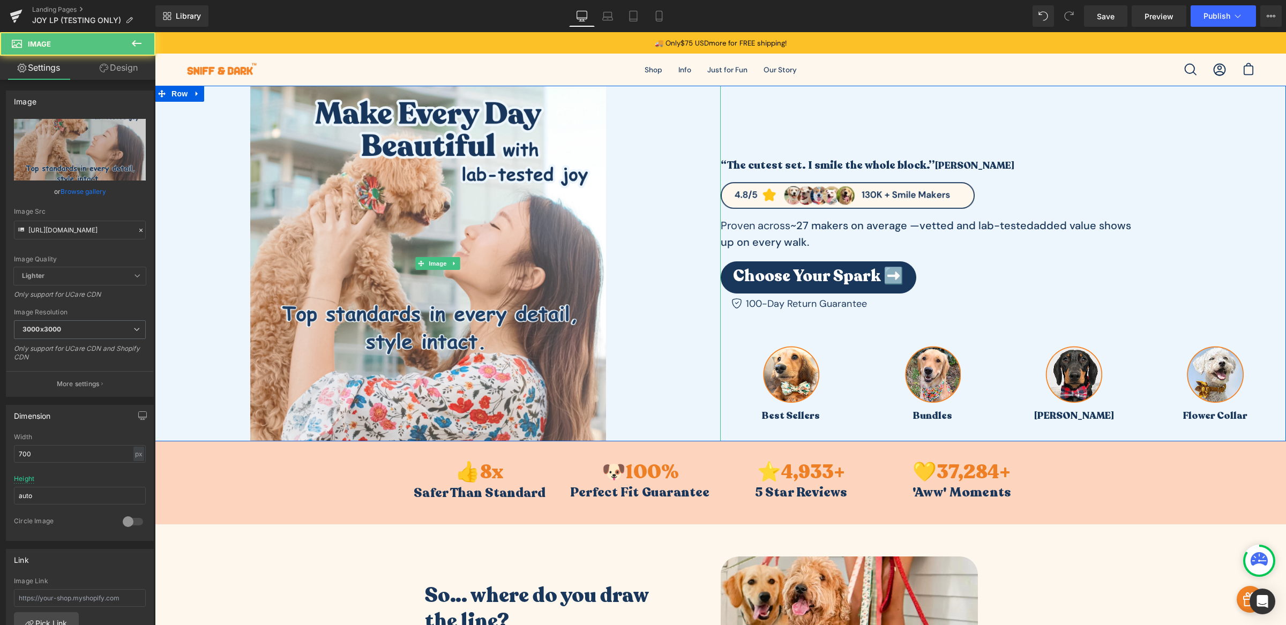
click at [653, 250] on div at bounding box center [438, 264] width 566 height 356
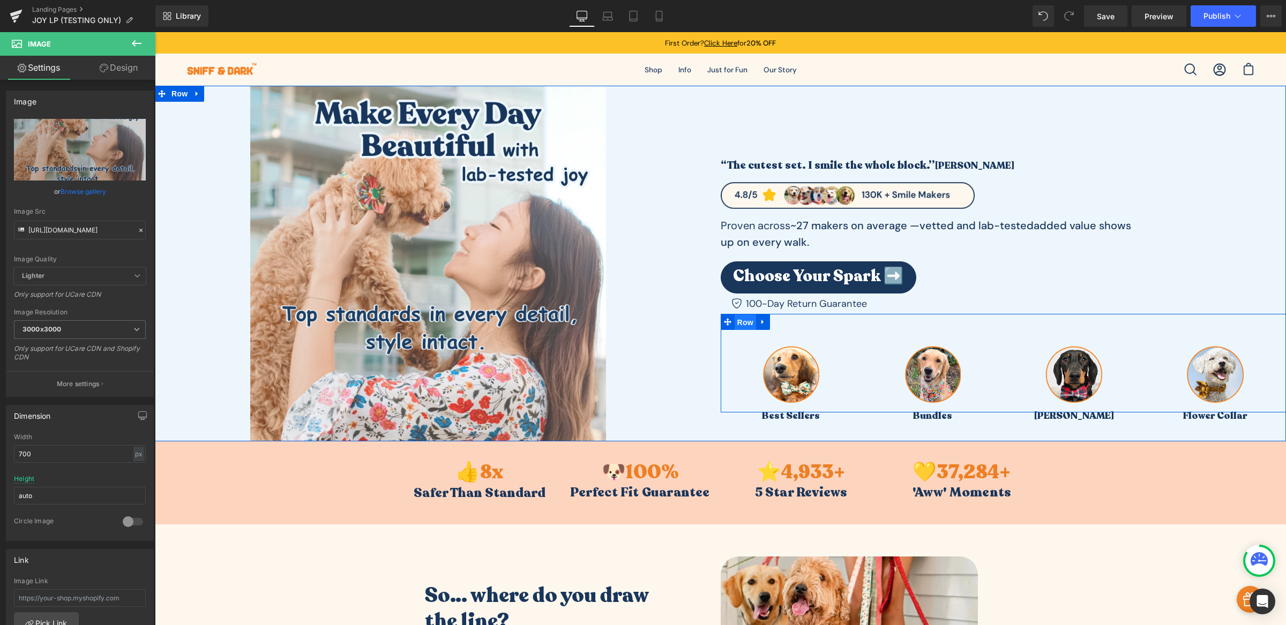
click at [740, 322] on span "Row" at bounding box center [744, 322] width 21 height 16
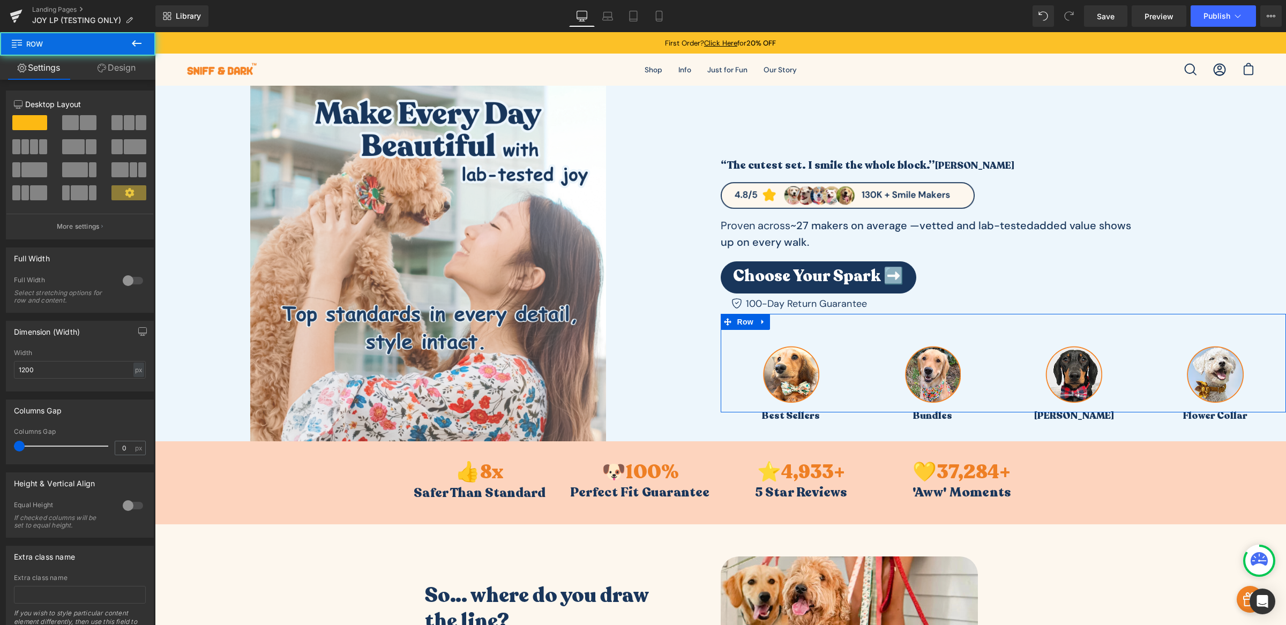
click at [104, 75] on link "Design" at bounding box center [117, 68] width 78 height 24
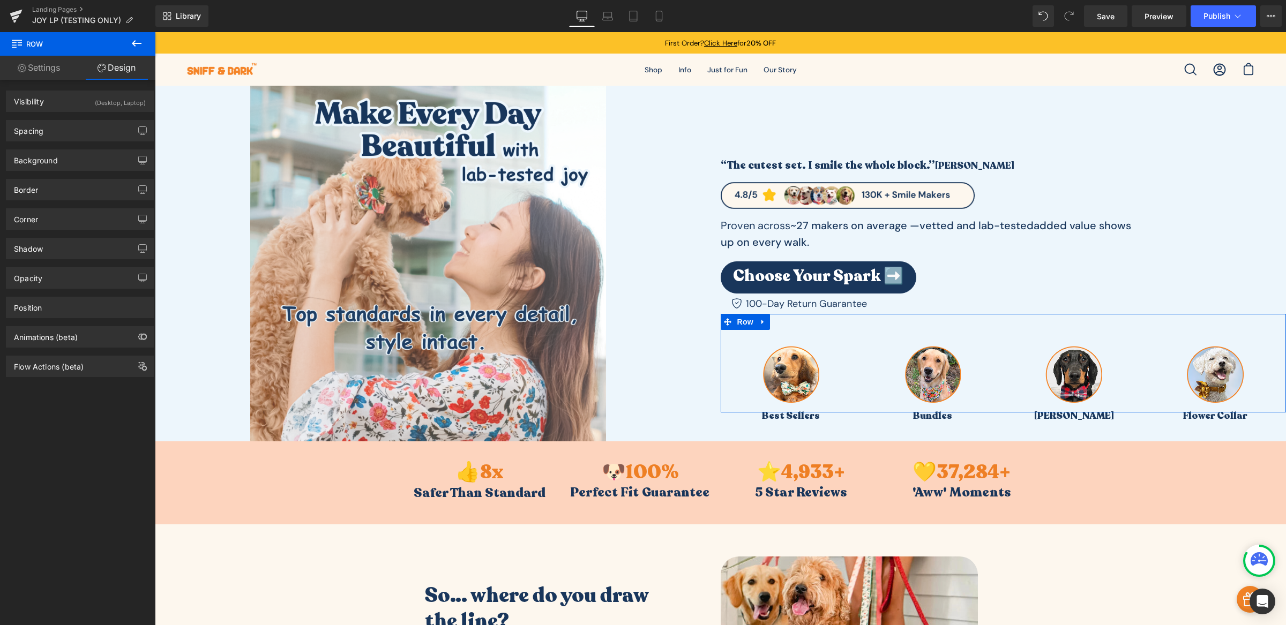
click at [47, 141] on div "Background Color & Image color Color none 0 % Image Replace Image Upload image …" at bounding box center [80, 155] width 160 height 29
click at [49, 139] on div "Spacing" at bounding box center [79, 131] width 147 height 20
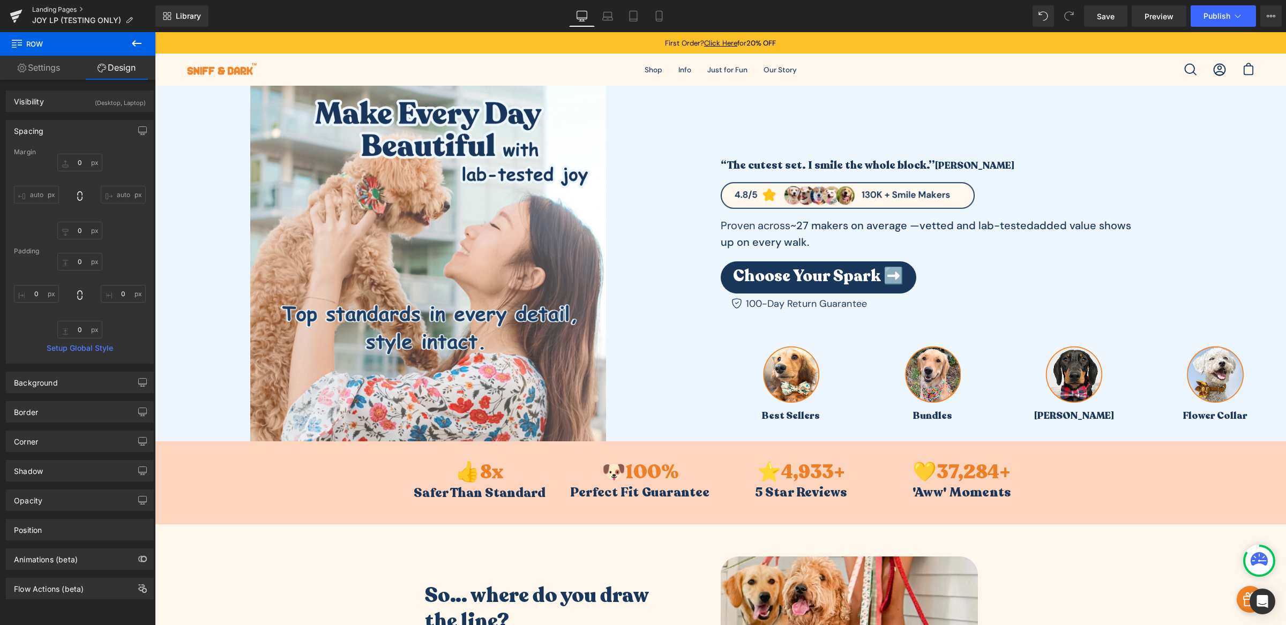
click at [58, 7] on link "Landing Pages" at bounding box center [93, 9] width 123 height 9
click at [47, 9] on link "Landing Pages" at bounding box center [93, 9] width 123 height 9
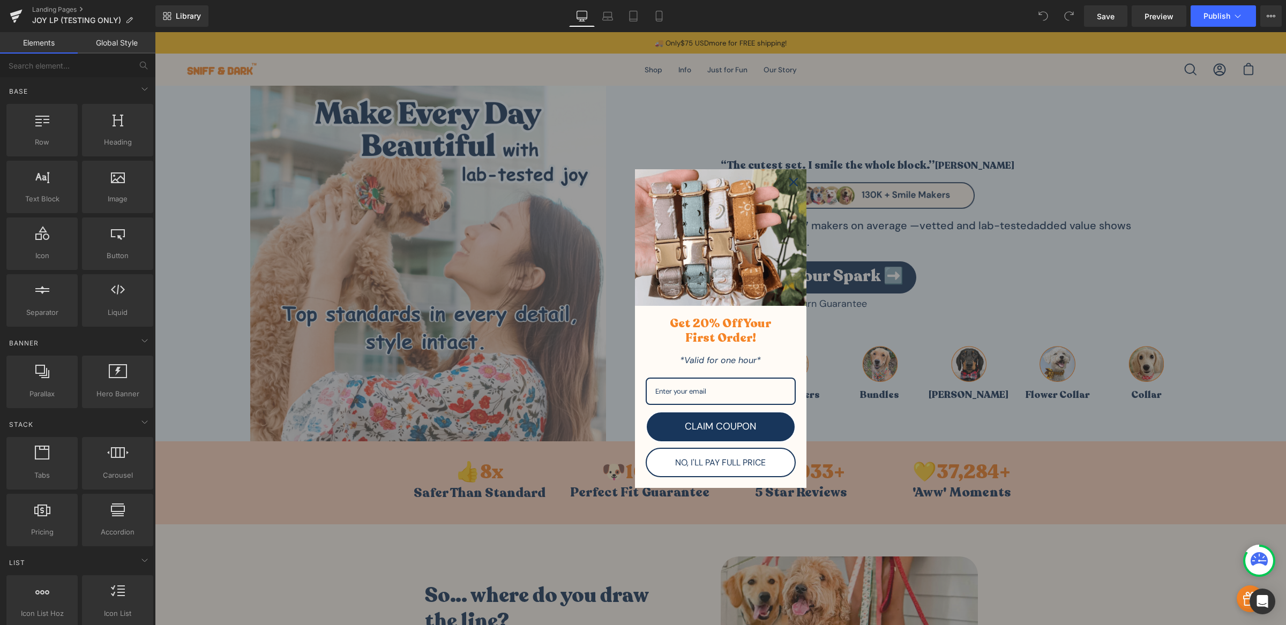
click at [785, 182] on div "Close" at bounding box center [793, 182] width 17 height 17
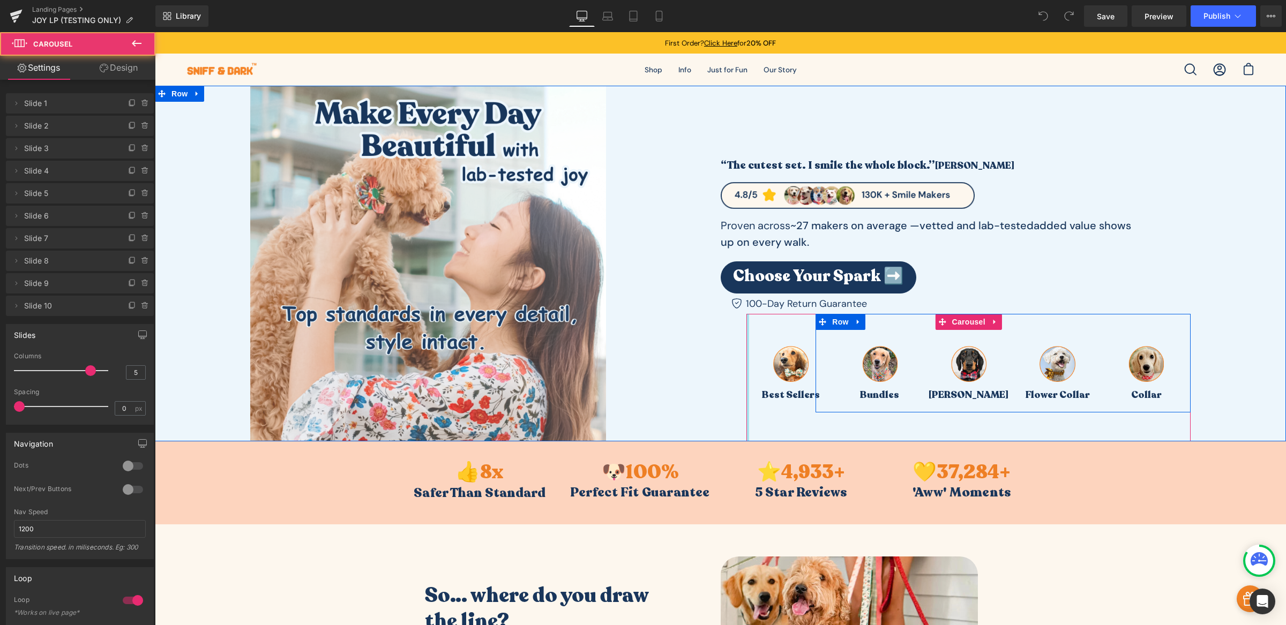
drag, startPoint x: 741, startPoint y: 355, endPoint x: 657, endPoint y: 358, distance: 84.1
